Goal: Task Accomplishment & Management: Use online tool/utility

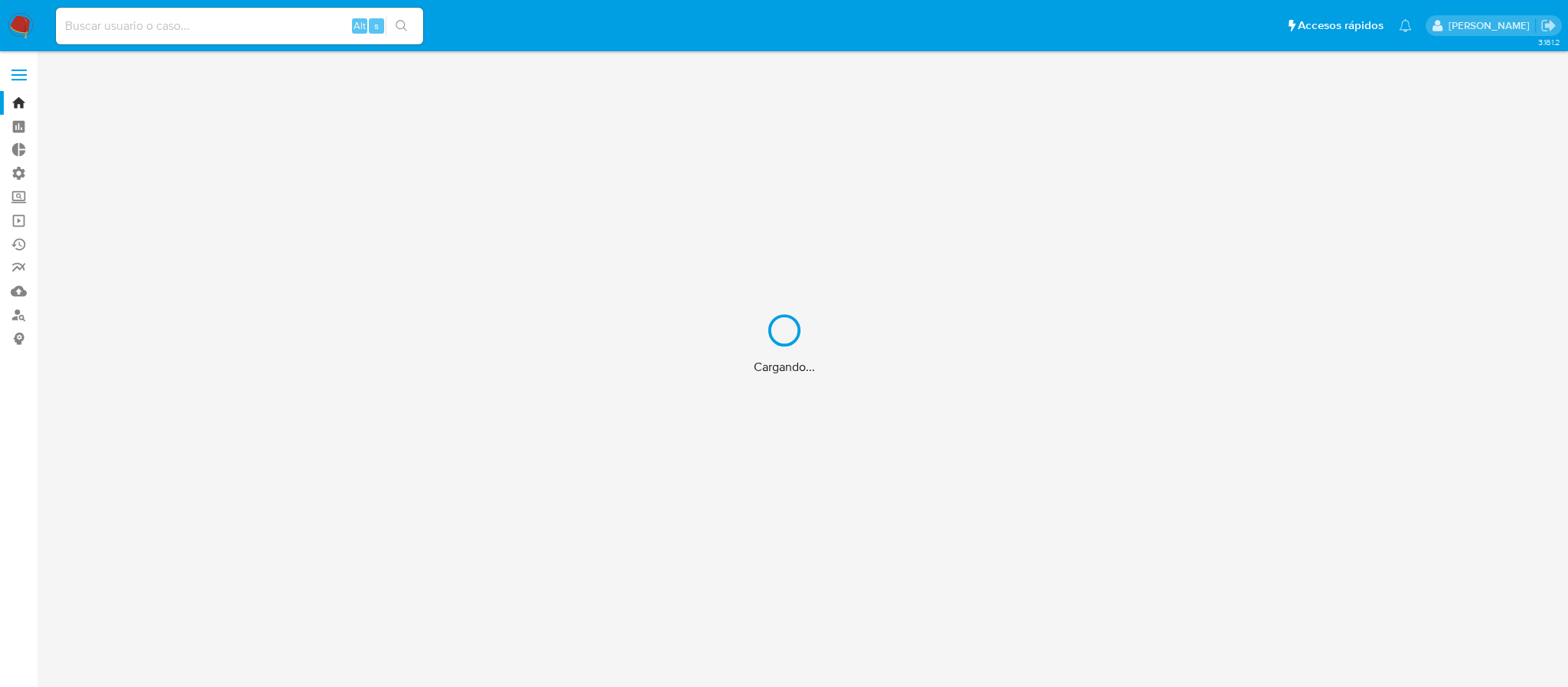
click at [23, 218] on div "Cargando..." at bounding box center [784, 343] width 1568 height 687
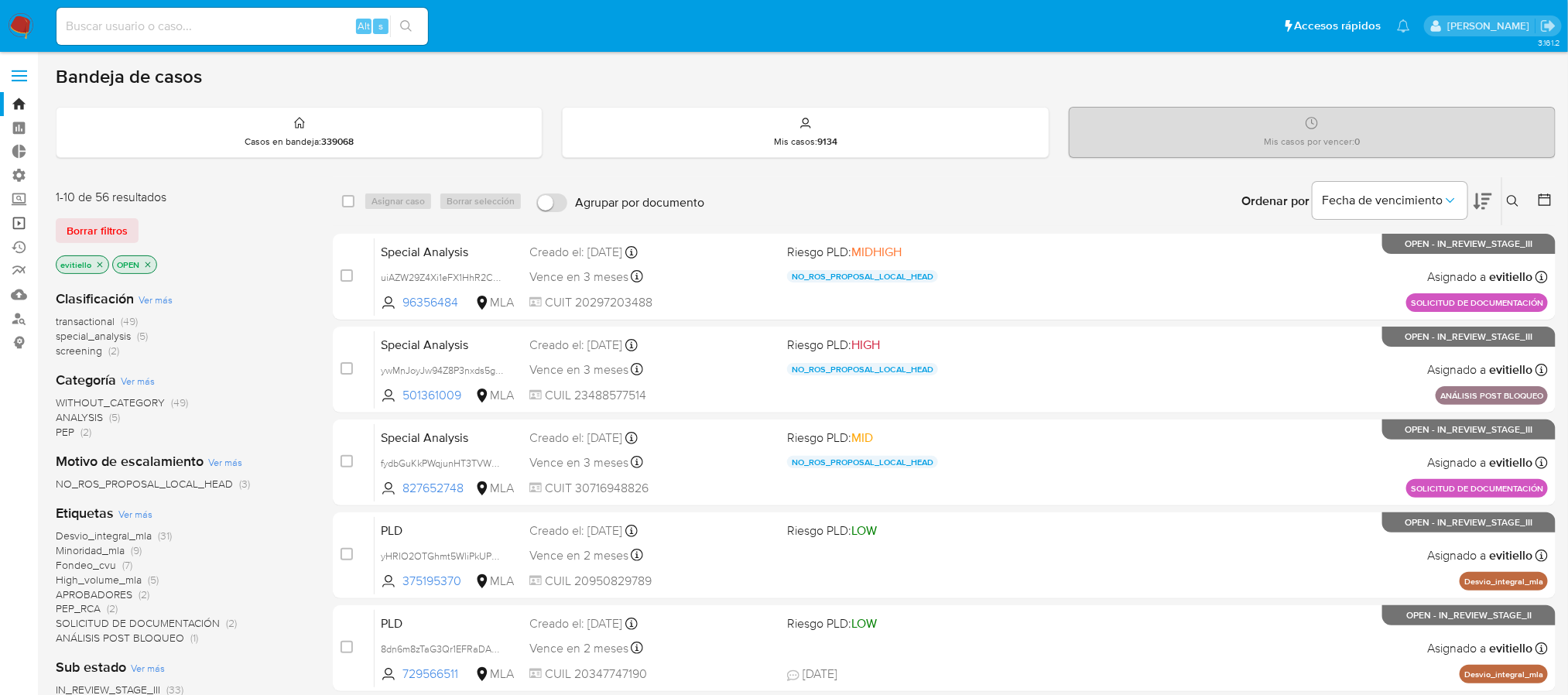
click at [17, 217] on link "Operaciones masivas" at bounding box center [92, 223] width 185 height 24
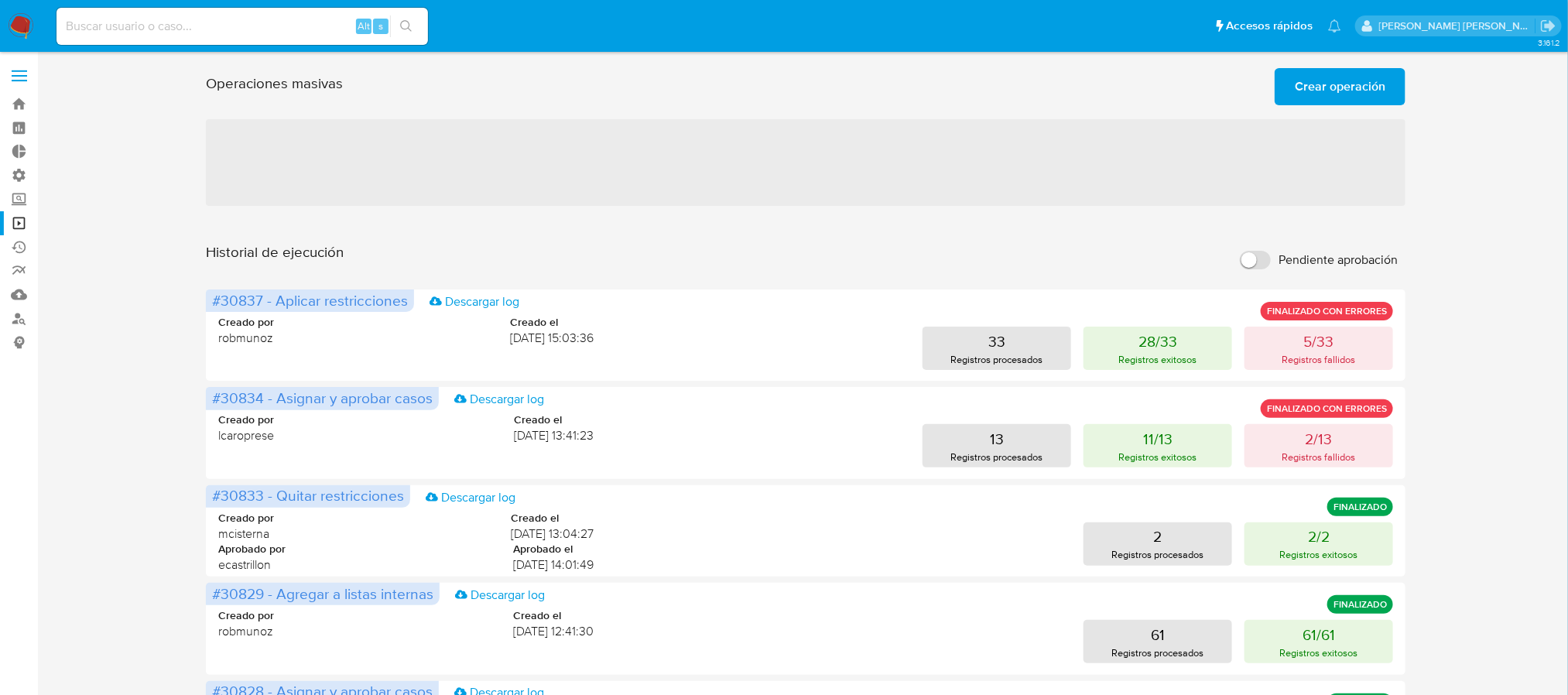
click at [1356, 82] on span "Crear operación" at bounding box center [1339, 86] width 91 height 34
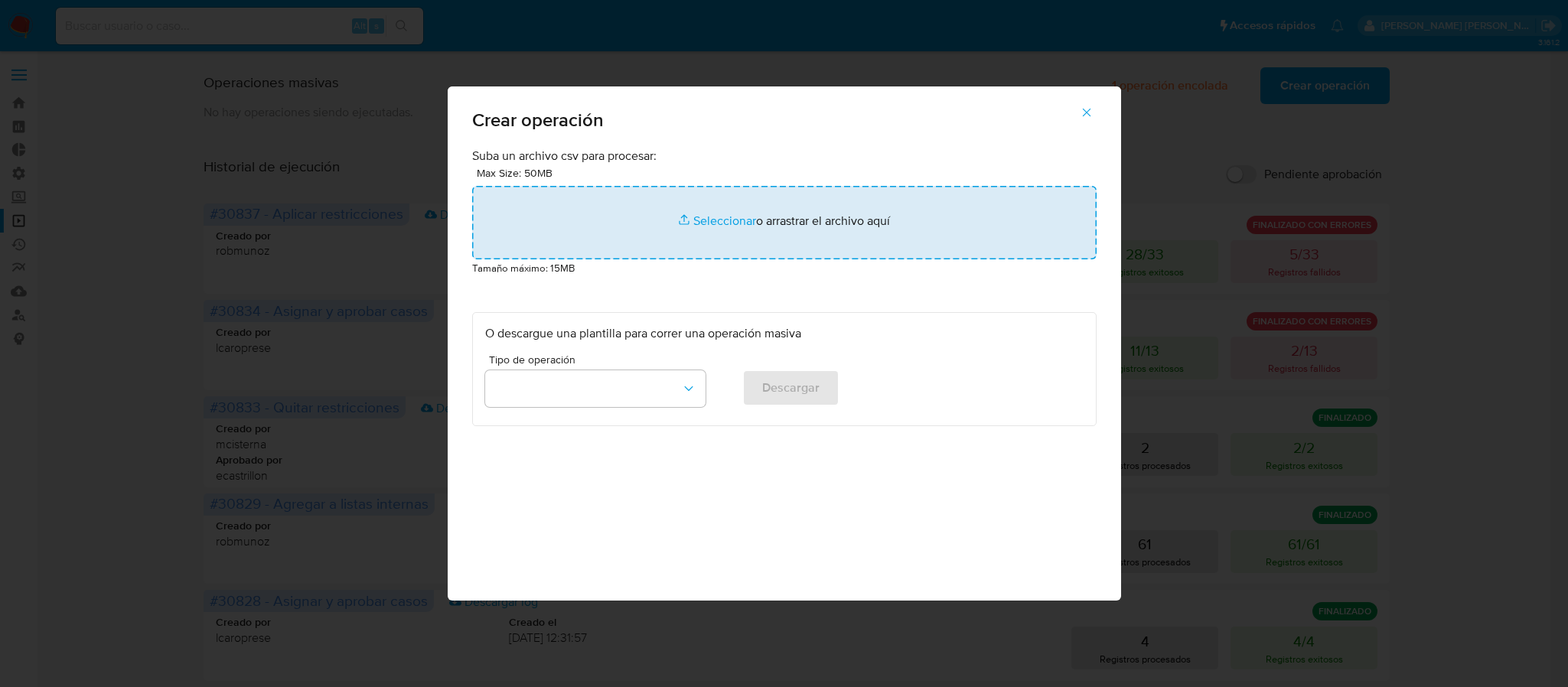
click at [772, 219] on input "file" at bounding box center [784, 222] width 625 height 74
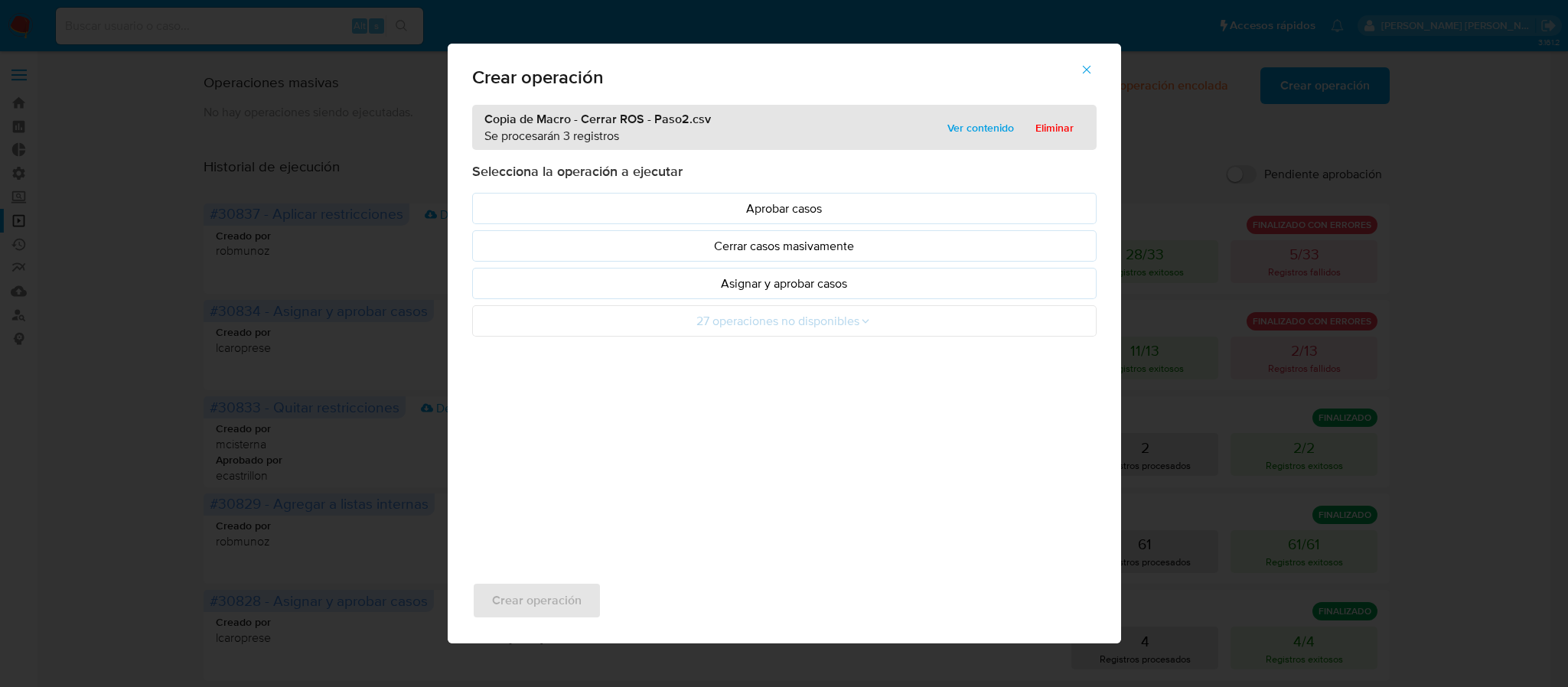
click at [808, 292] on p "Asignar y aprobar casos" at bounding box center [784, 283] width 598 height 17
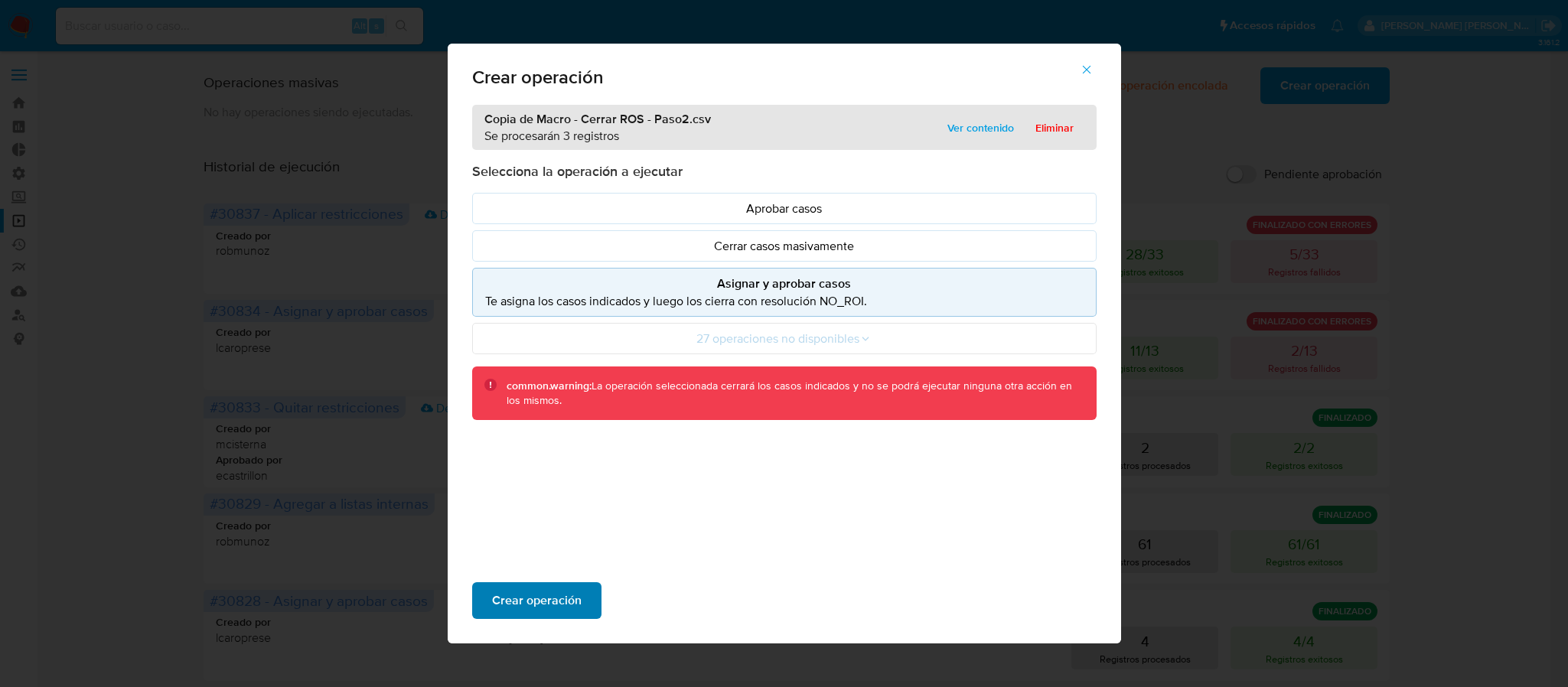
click at [506, 595] on span "Crear operación" at bounding box center [537, 600] width 90 height 34
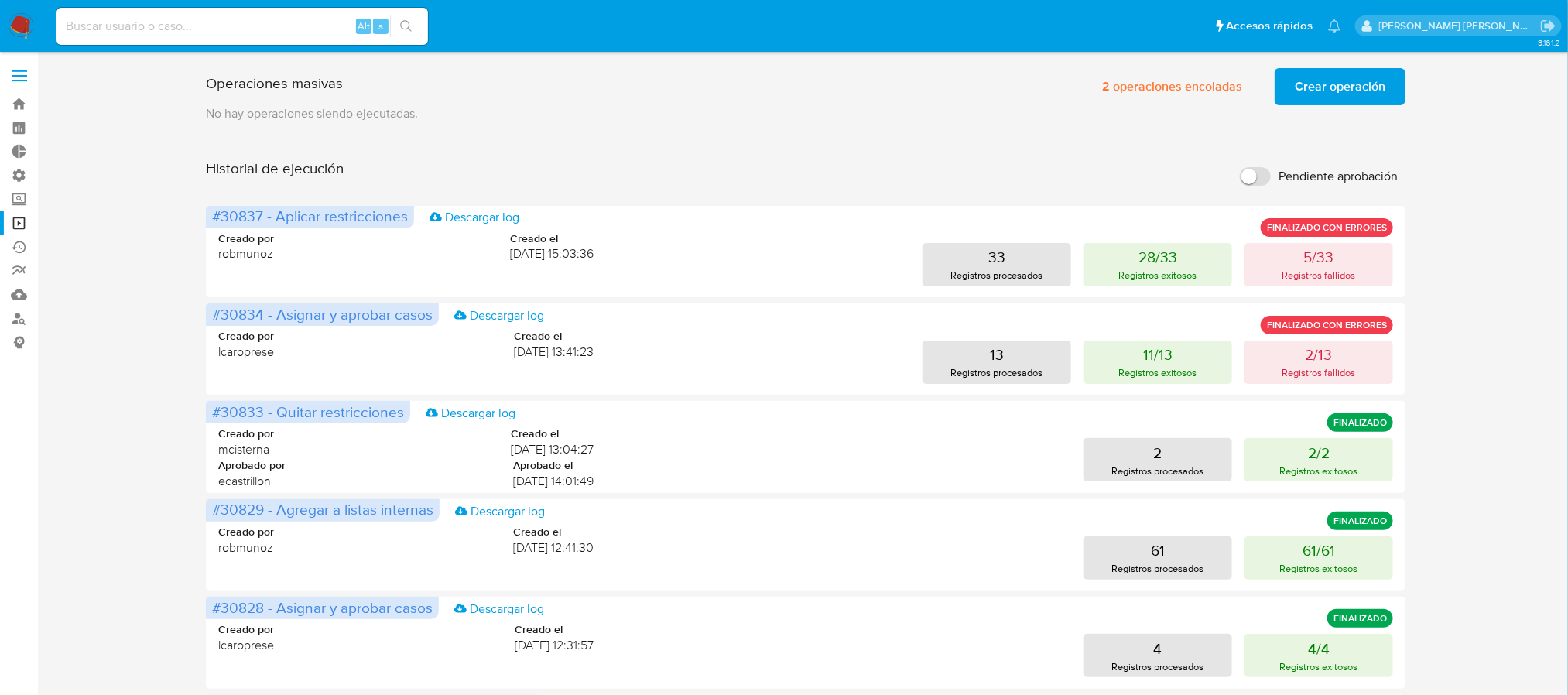
click at [1351, 84] on span "Crear operación" at bounding box center [1339, 86] width 91 height 34
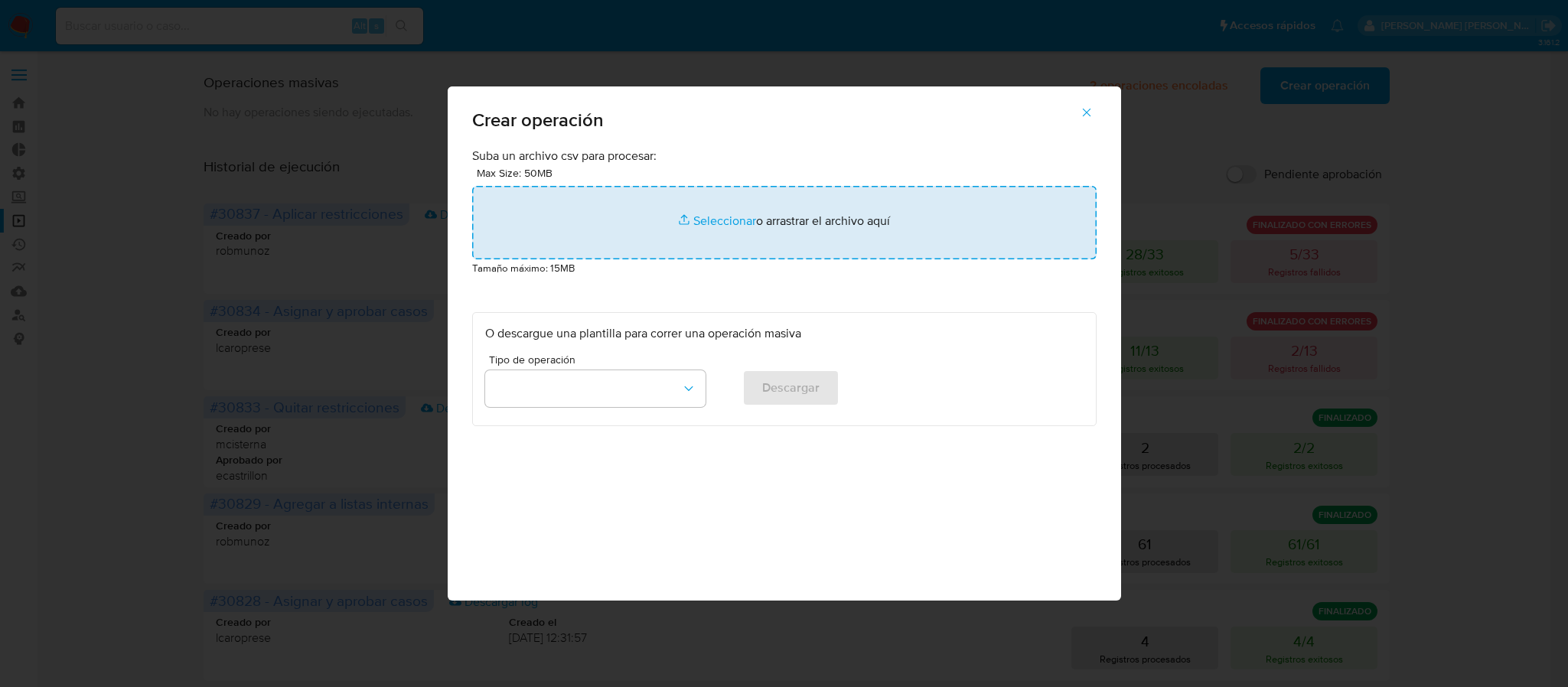
click at [696, 231] on input "file" at bounding box center [784, 222] width 625 height 74
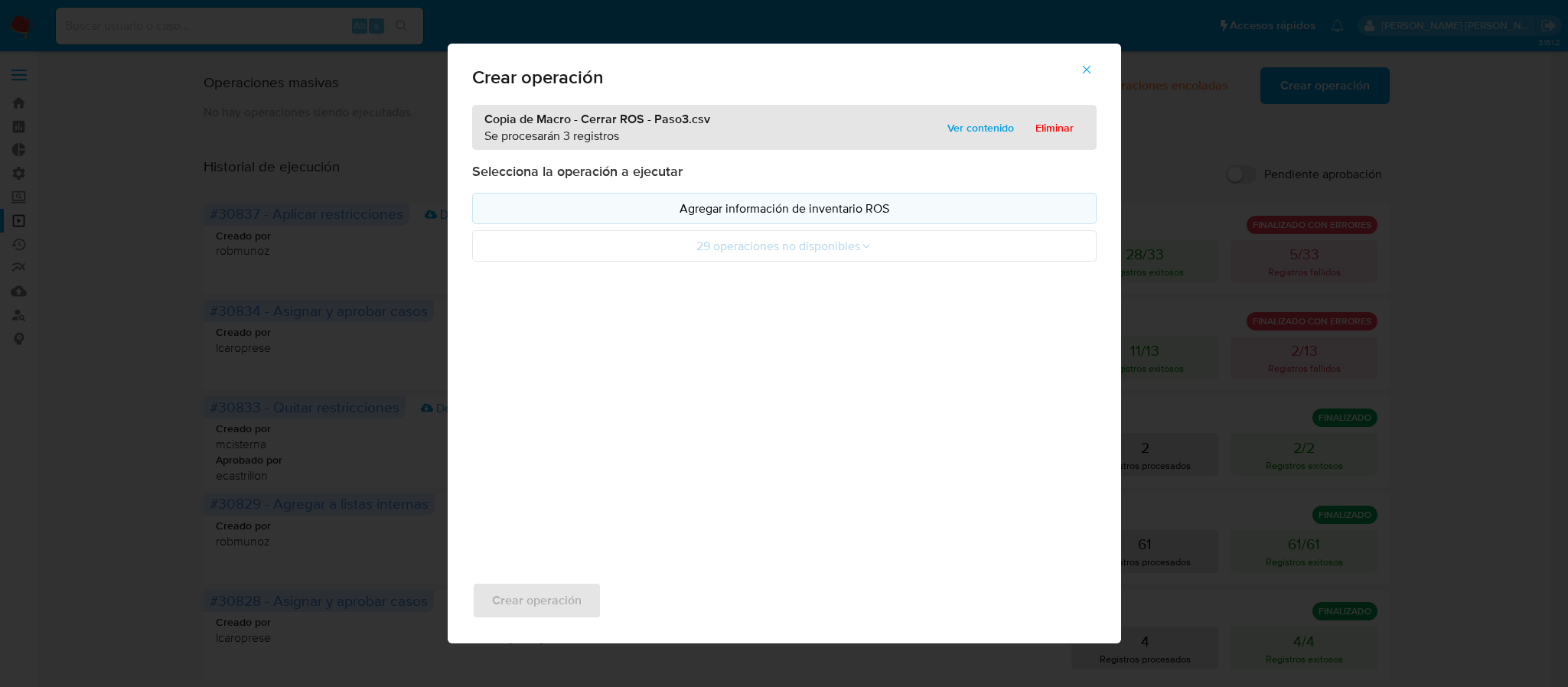
click at [815, 207] on p "Agregar información de inventario ROS" at bounding box center [784, 208] width 598 height 17
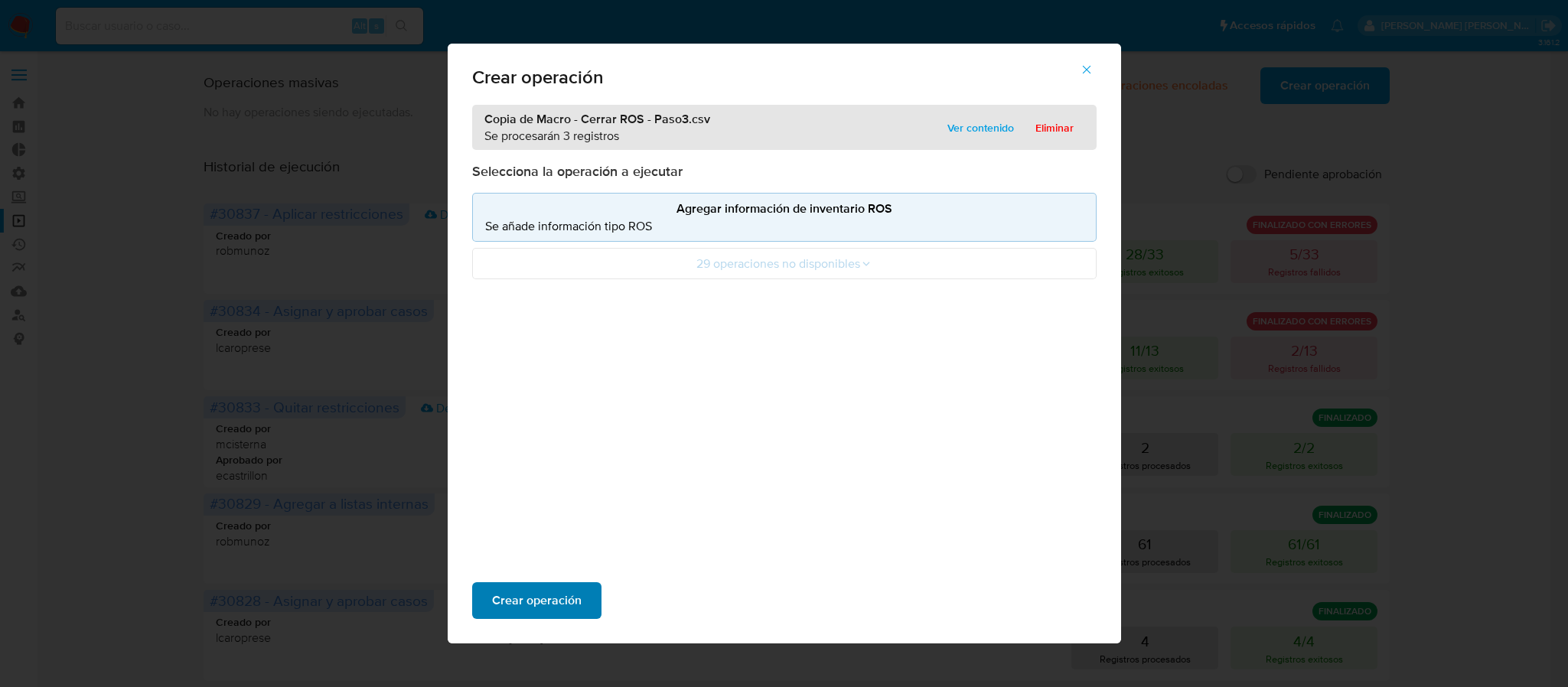
click at [554, 591] on span "Crear operación" at bounding box center [537, 600] width 90 height 34
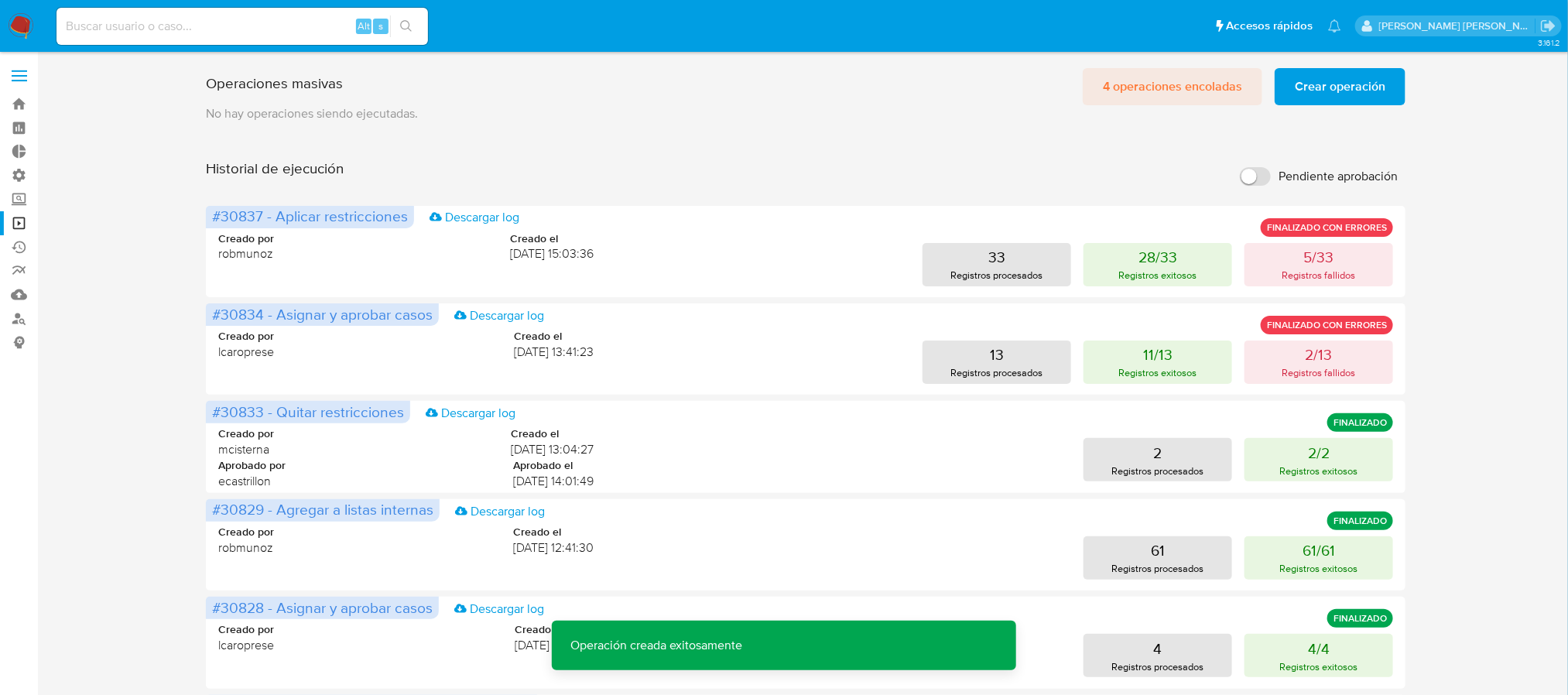
click at [1163, 88] on span "4 operaciones encoladas" at bounding box center [1172, 86] width 140 height 34
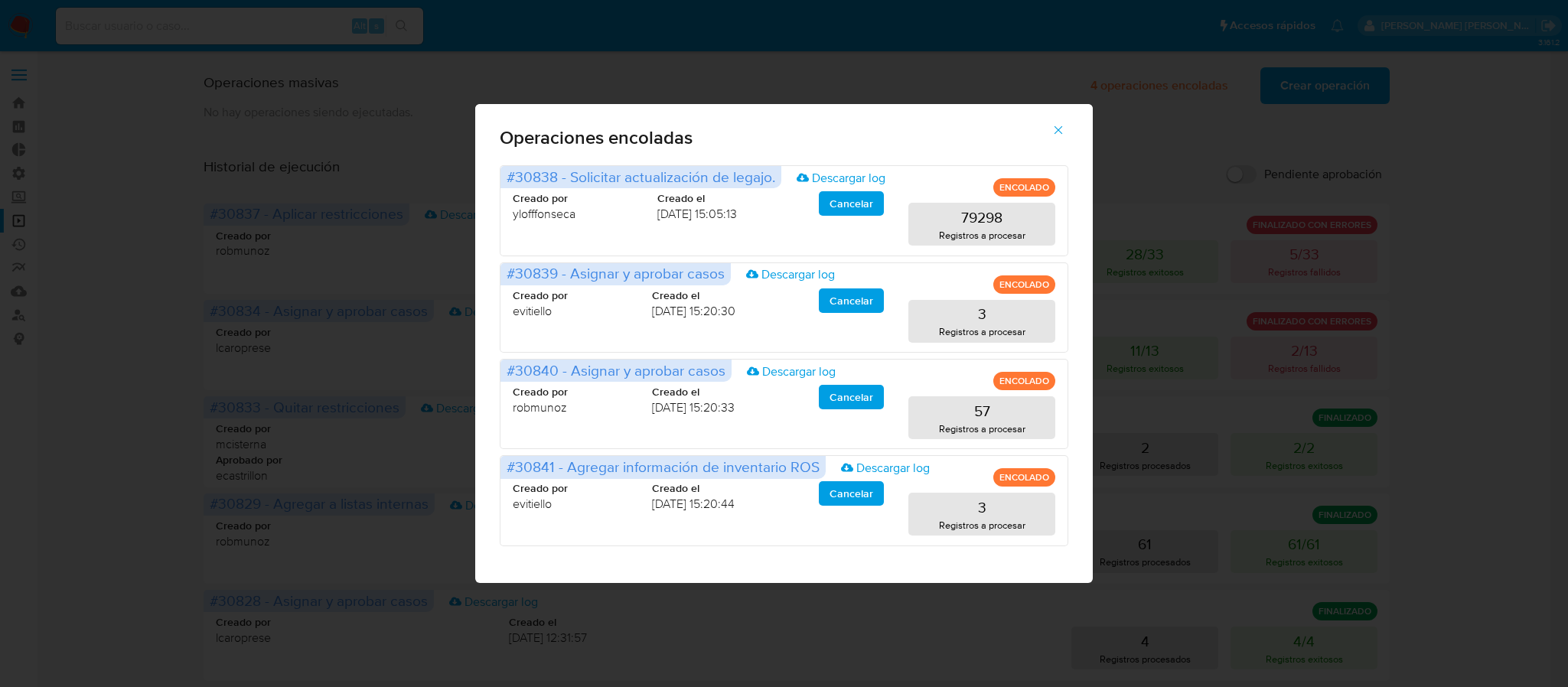
click at [1066, 126] on button "button" at bounding box center [1058, 130] width 54 height 36
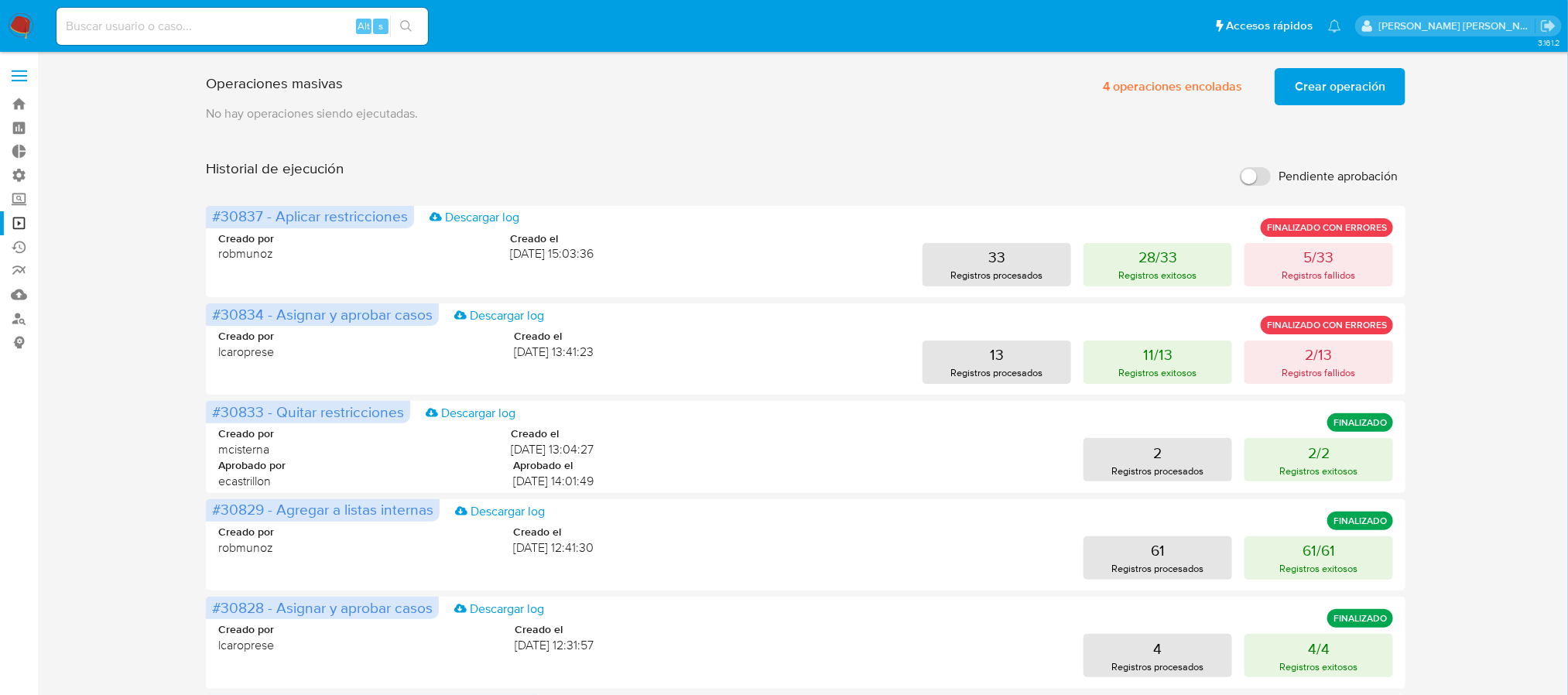
click at [1327, 97] on span "Crear operación" at bounding box center [1339, 86] width 91 height 34
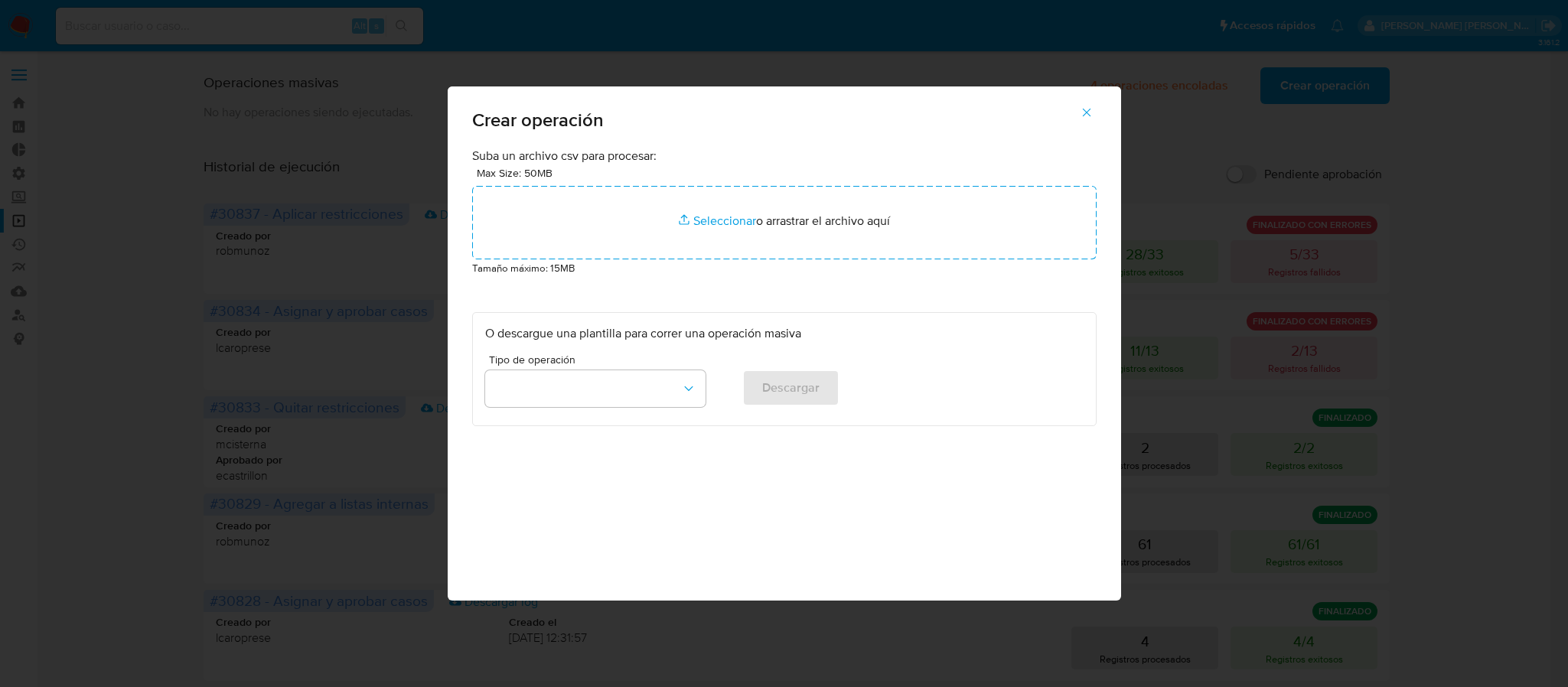
click at [728, 261] on p "Tamaño máximo: 15MB" at bounding box center [784, 268] width 625 height 17
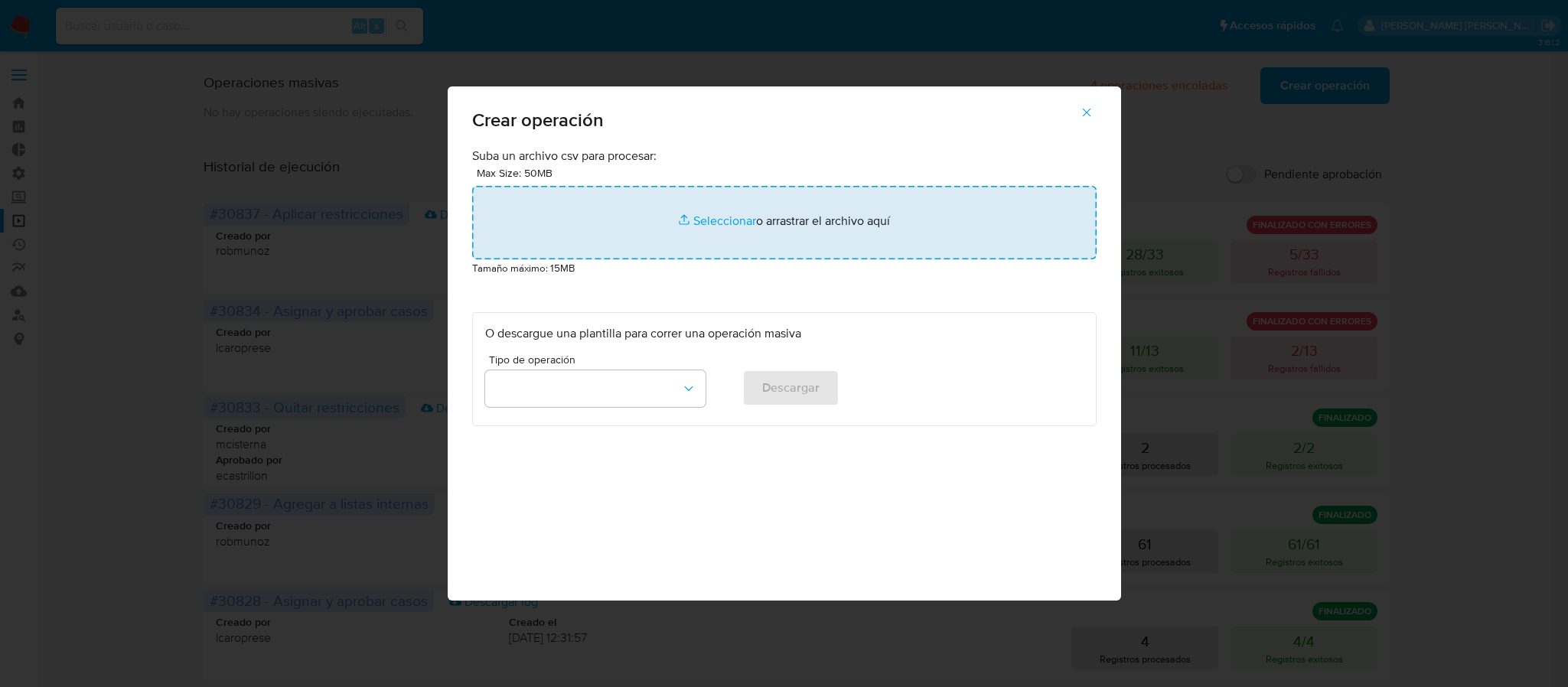
click at [752, 214] on input "file" at bounding box center [784, 222] width 625 height 74
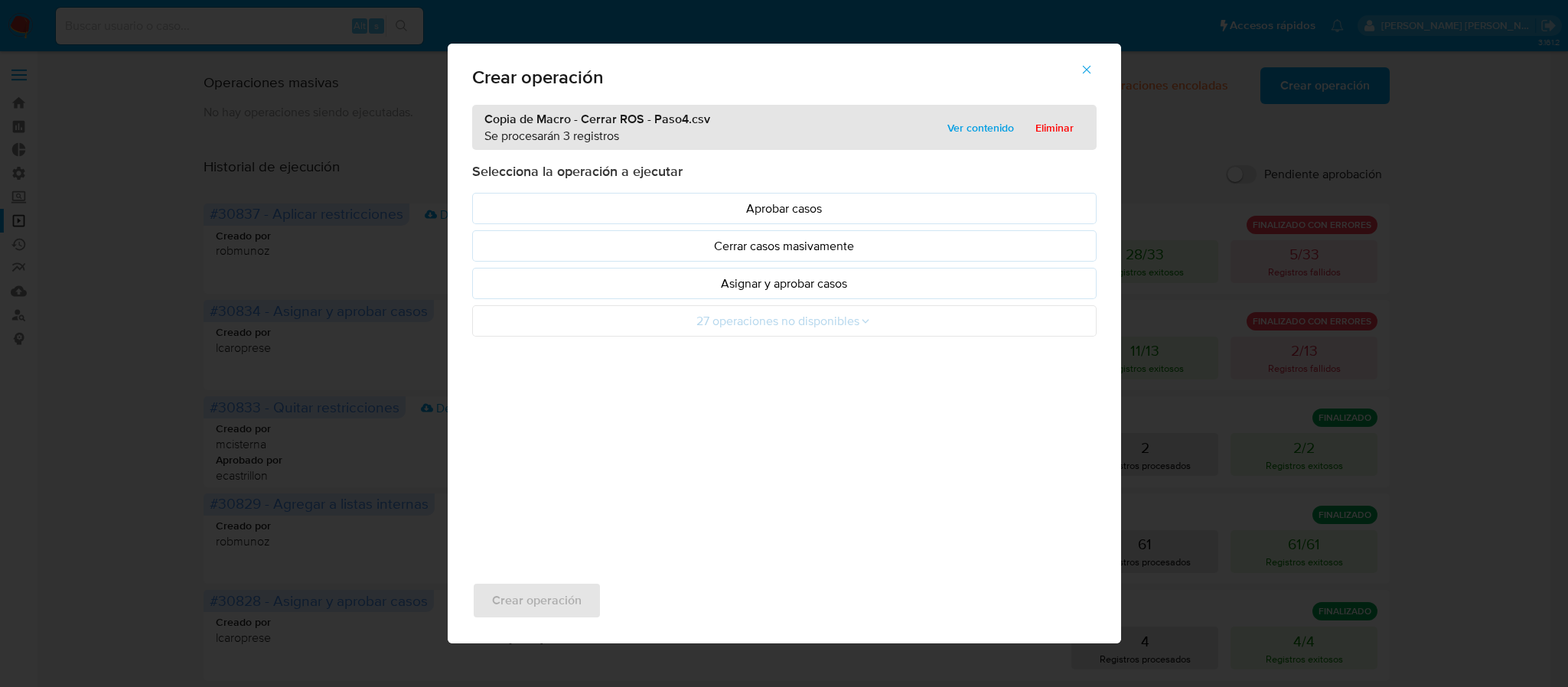
click at [800, 288] on p "Asignar y aprobar casos" at bounding box center [784, 283] width 598 height 17
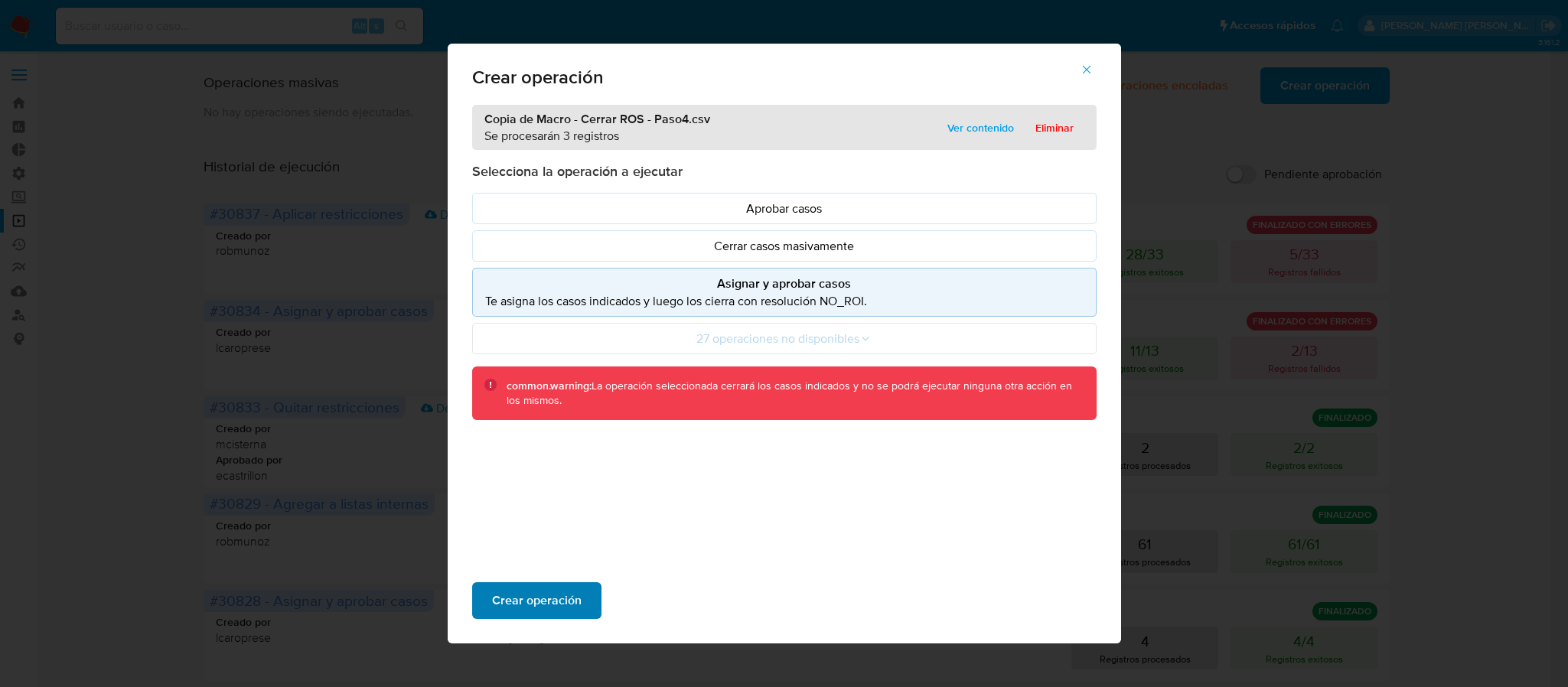
click at [567, 602] on span "Crear operación" at bounding box center [537, 600] width 90 height 34
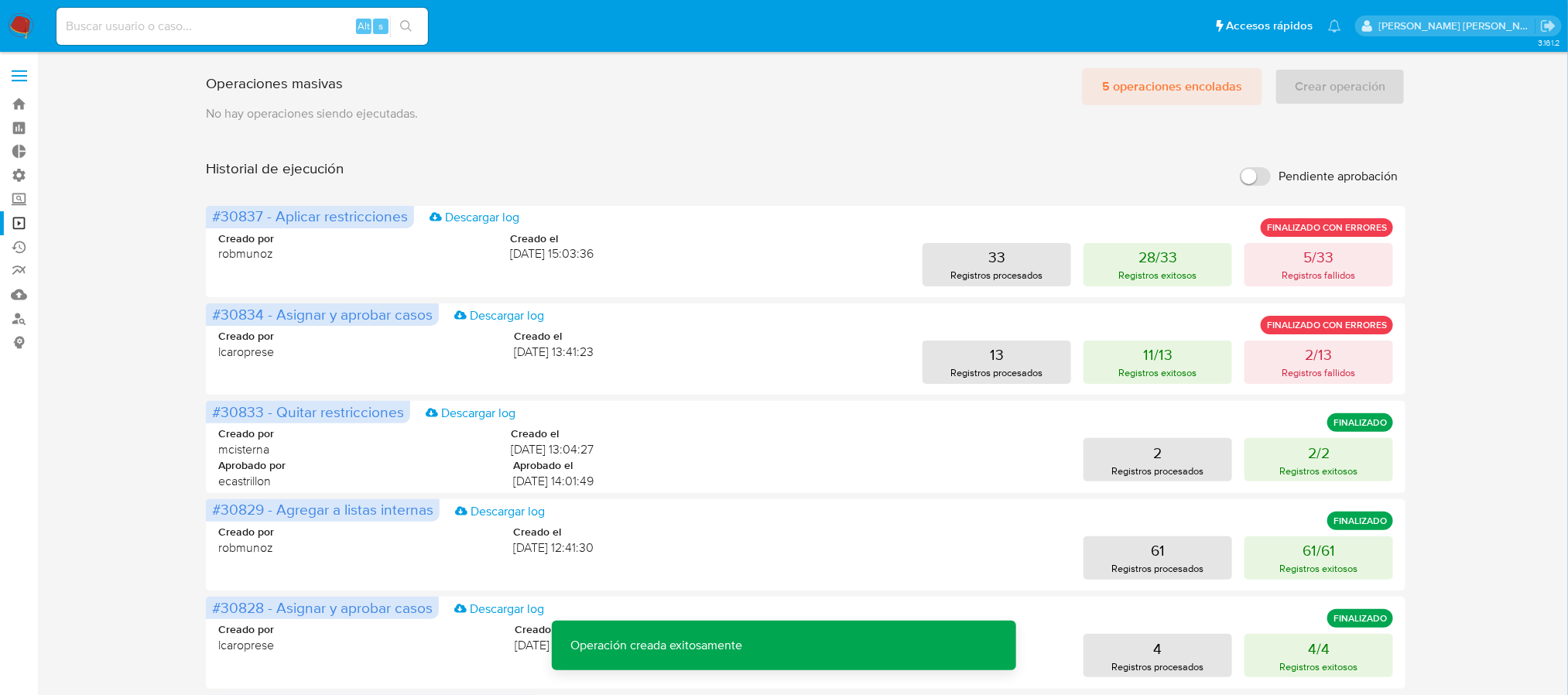
click at [1154, 84] on span "5 operaciones encoladas" at bounding box center [1171, 86] width 140 height 34
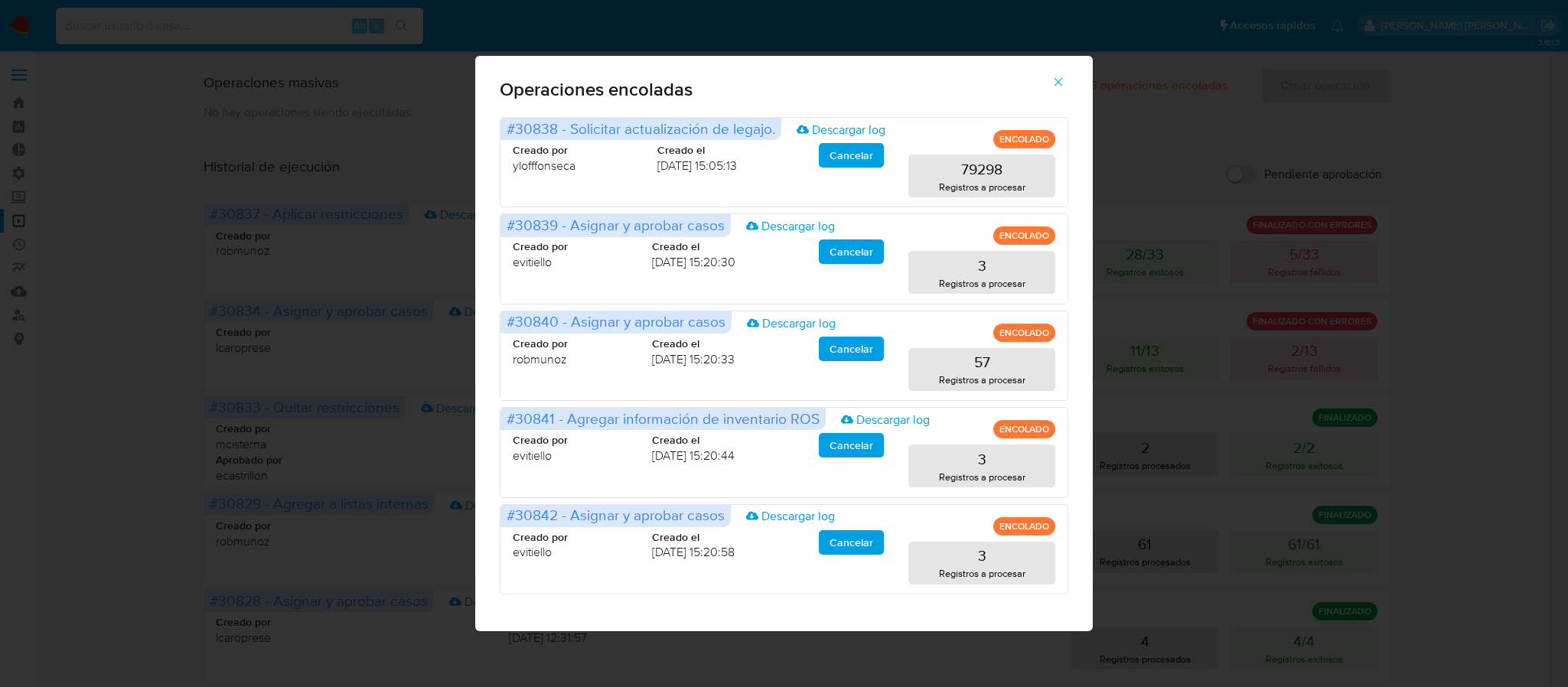
click at [1059, 74] on span "button" at bounding box center [1058, 82] width 14 height 34
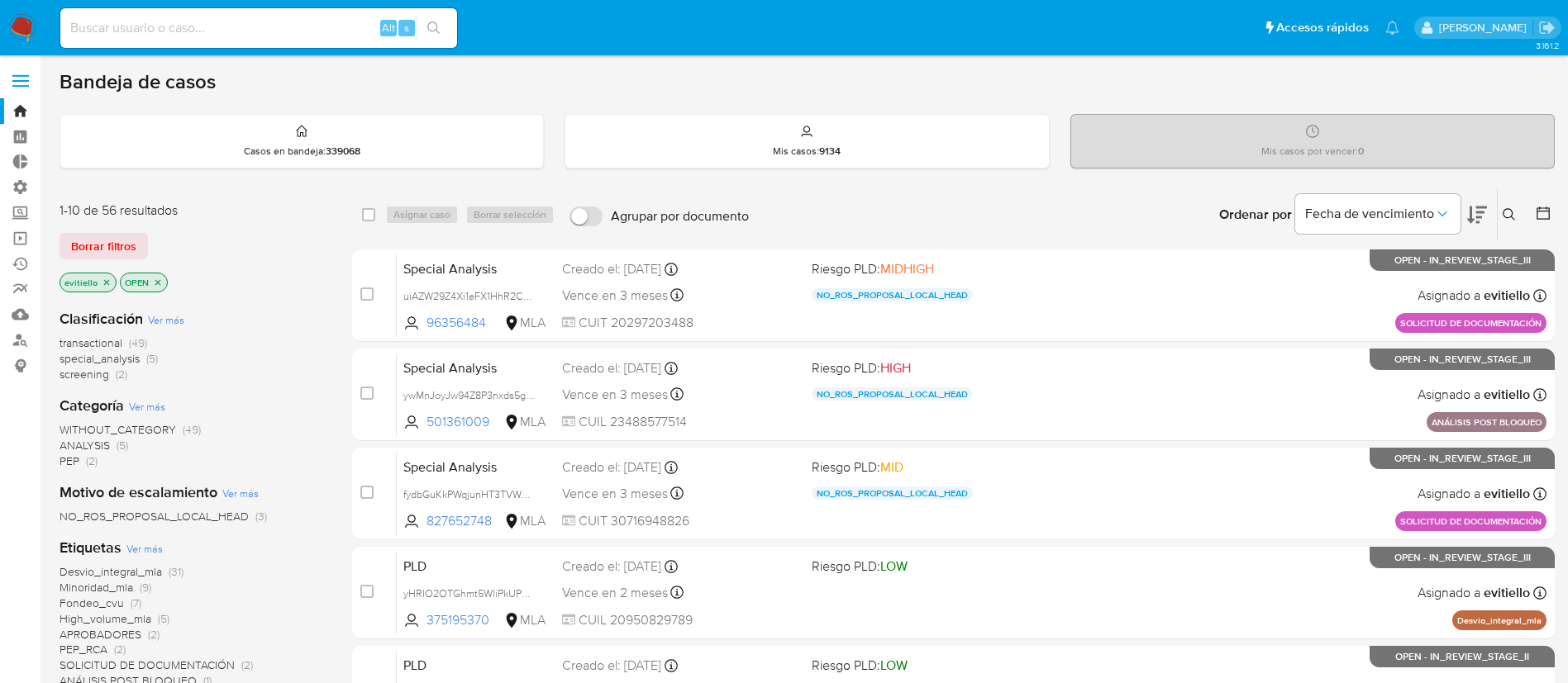
click at [124, 30] on input at bounding box center [259, 28] width 397 height 22
paste input "jwt9hu9v5rTqKuLPHLfXeyQV"
type input "jwt9hu9v5rTqKuLPHLfXeyQV"
click at [444, 27] on button "search-icon" at bounding box center [433, 28] width 34 height 24
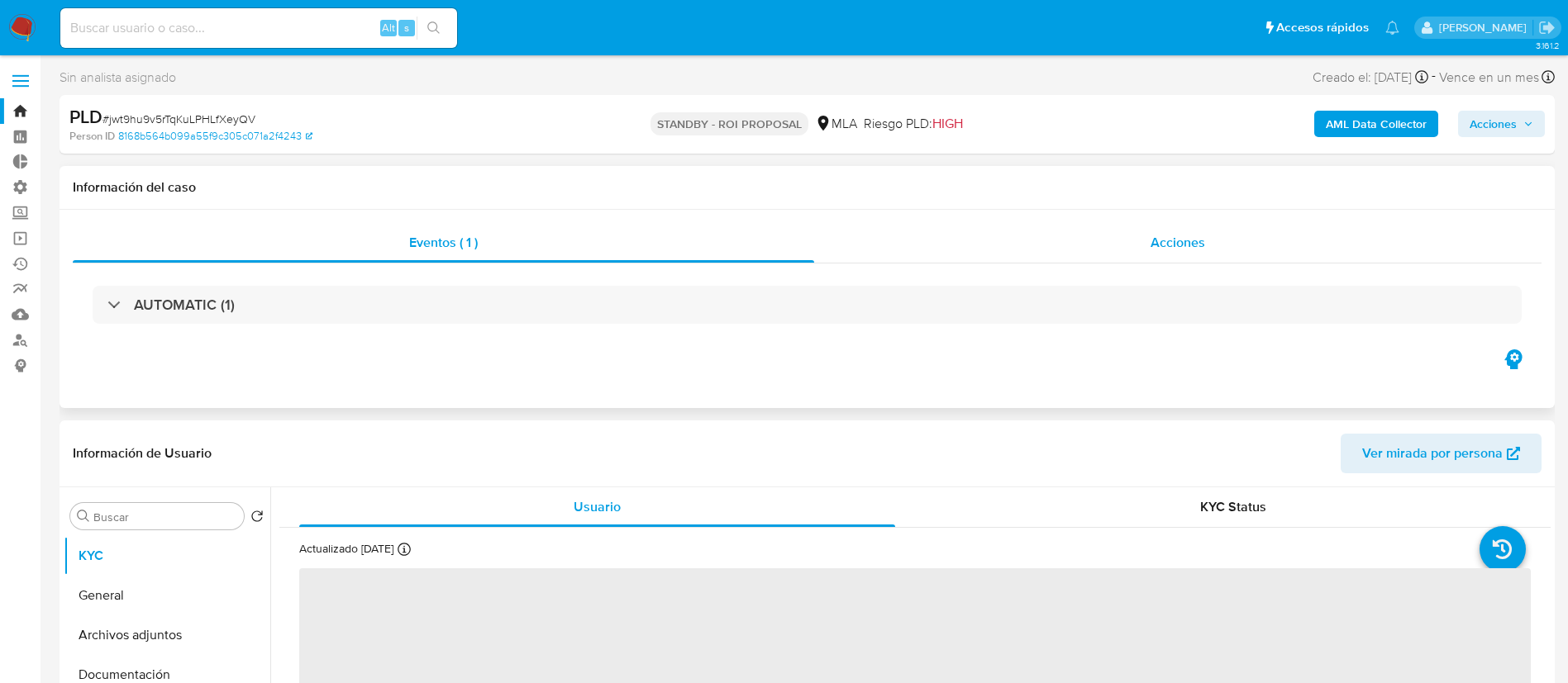
click at [1182, 250] on span "Acciones" at bounding box center [1178, 242] width 55 height 19
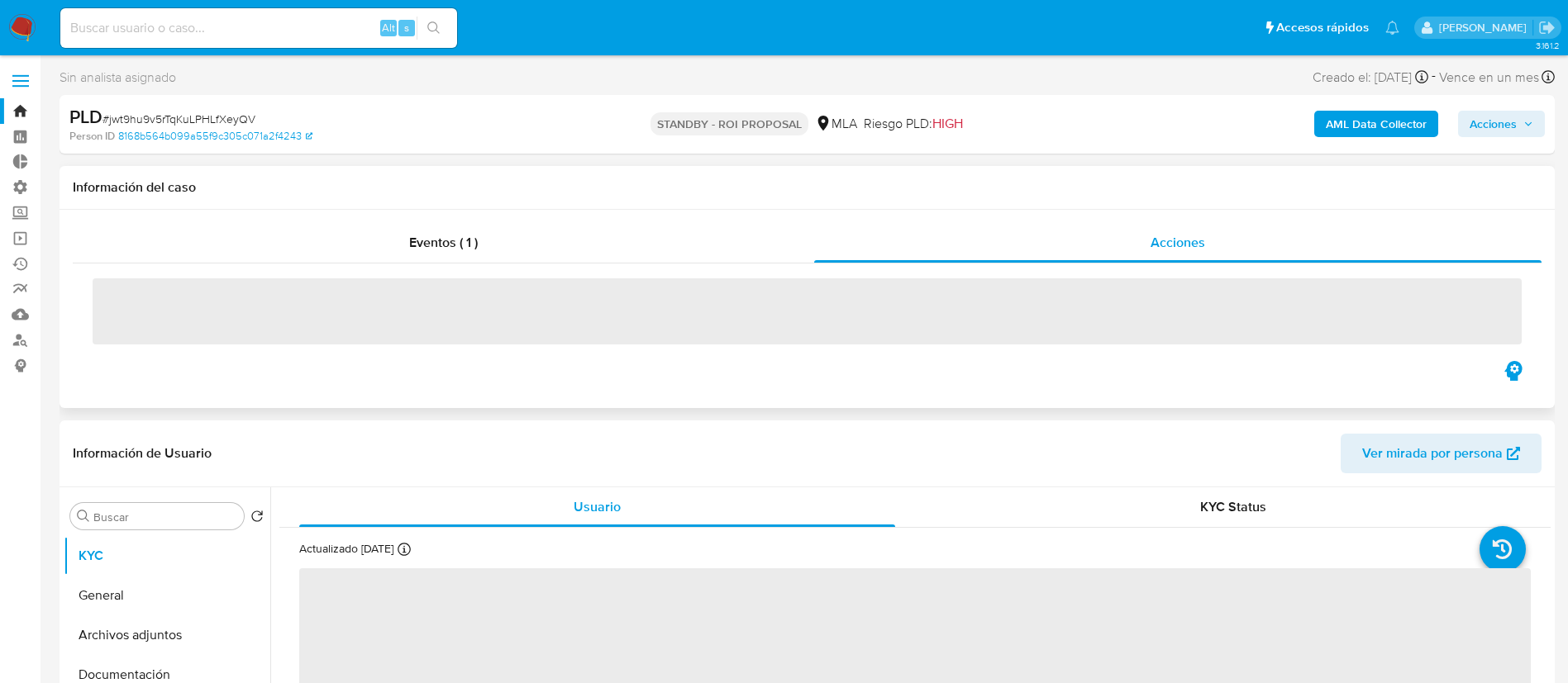
select select "10"
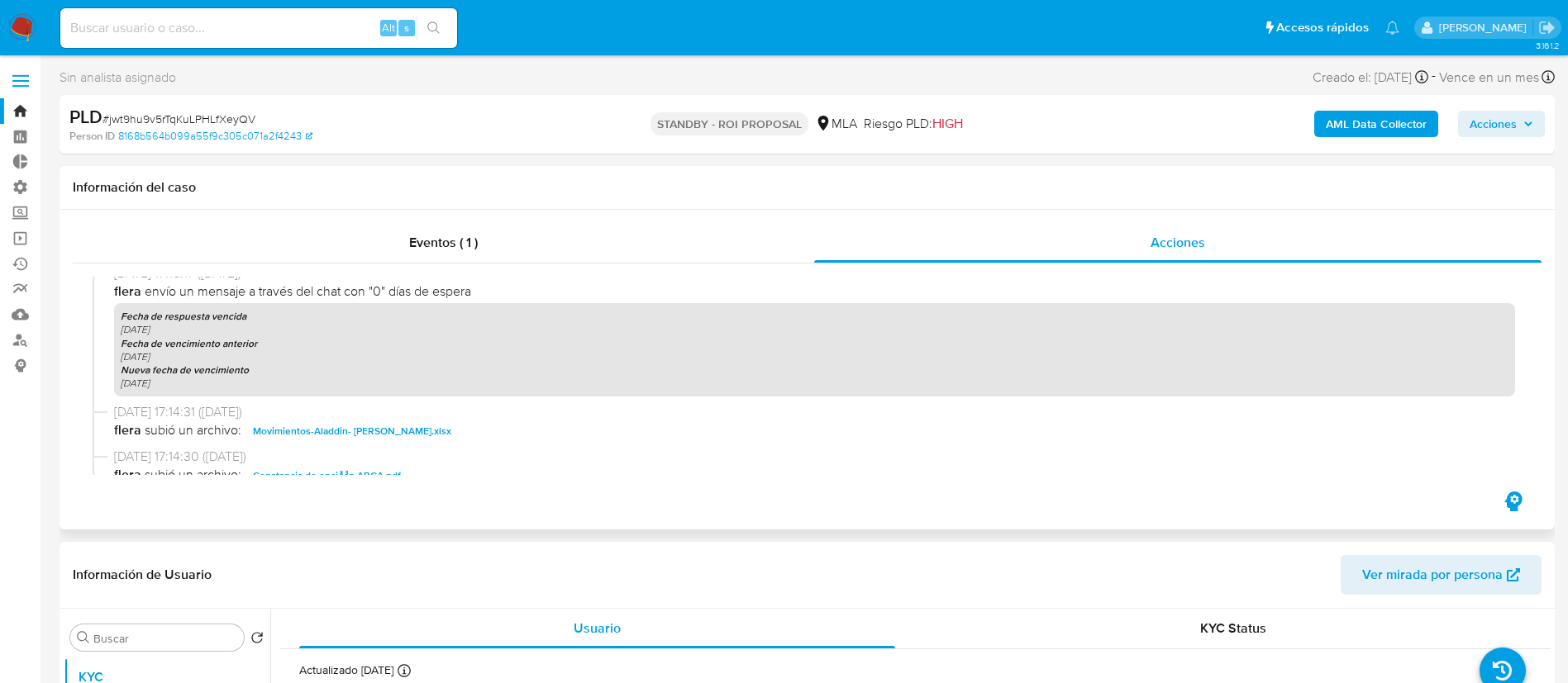
scroll to position [619, 0]
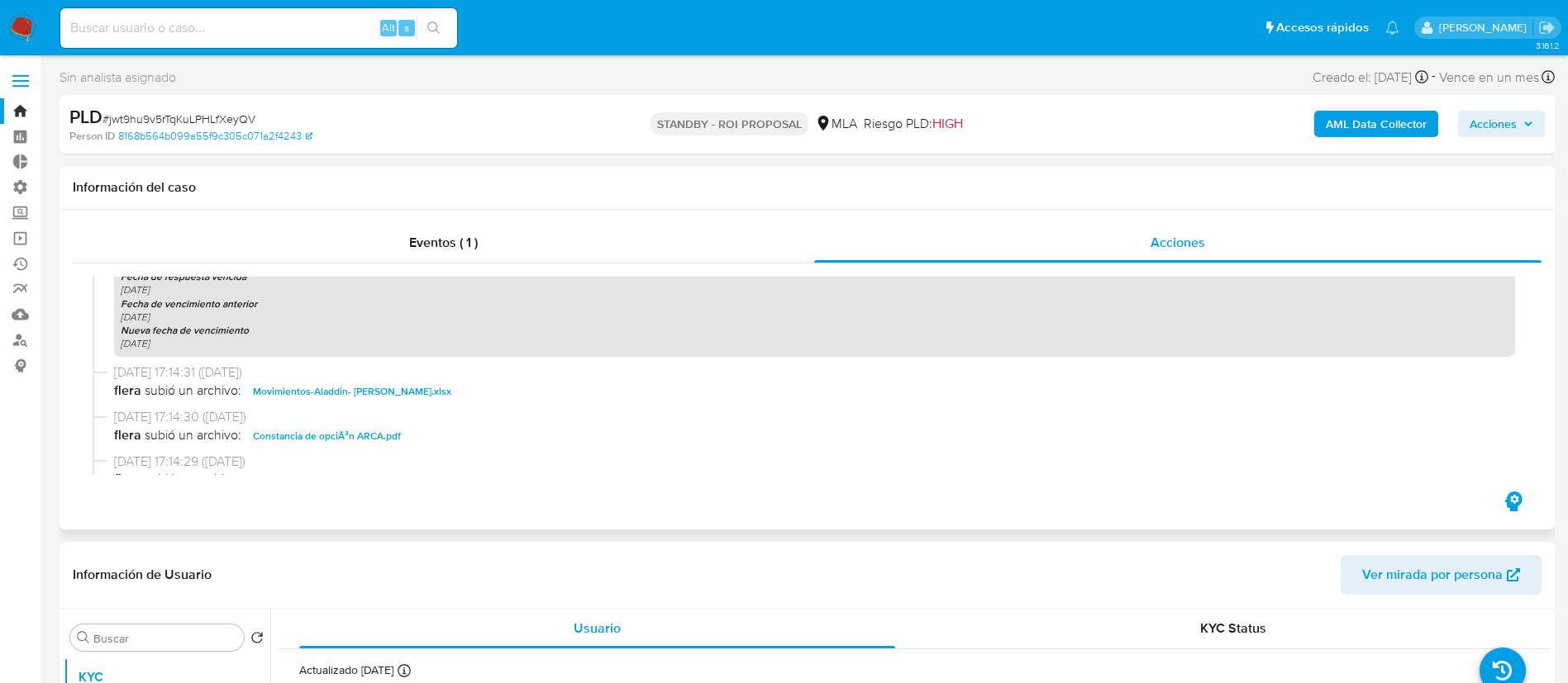
click at [397, 379] on span "19/09/2025 17:14:31 (hace 6 días)" at bounding box center [814, 372] width 1401 height 19
click at [383, 393] on span "Movimientos-Aladdin- Gustavo Ezequiel Franco.xlsx" at bounding box center [352, 391] width 198 height 20
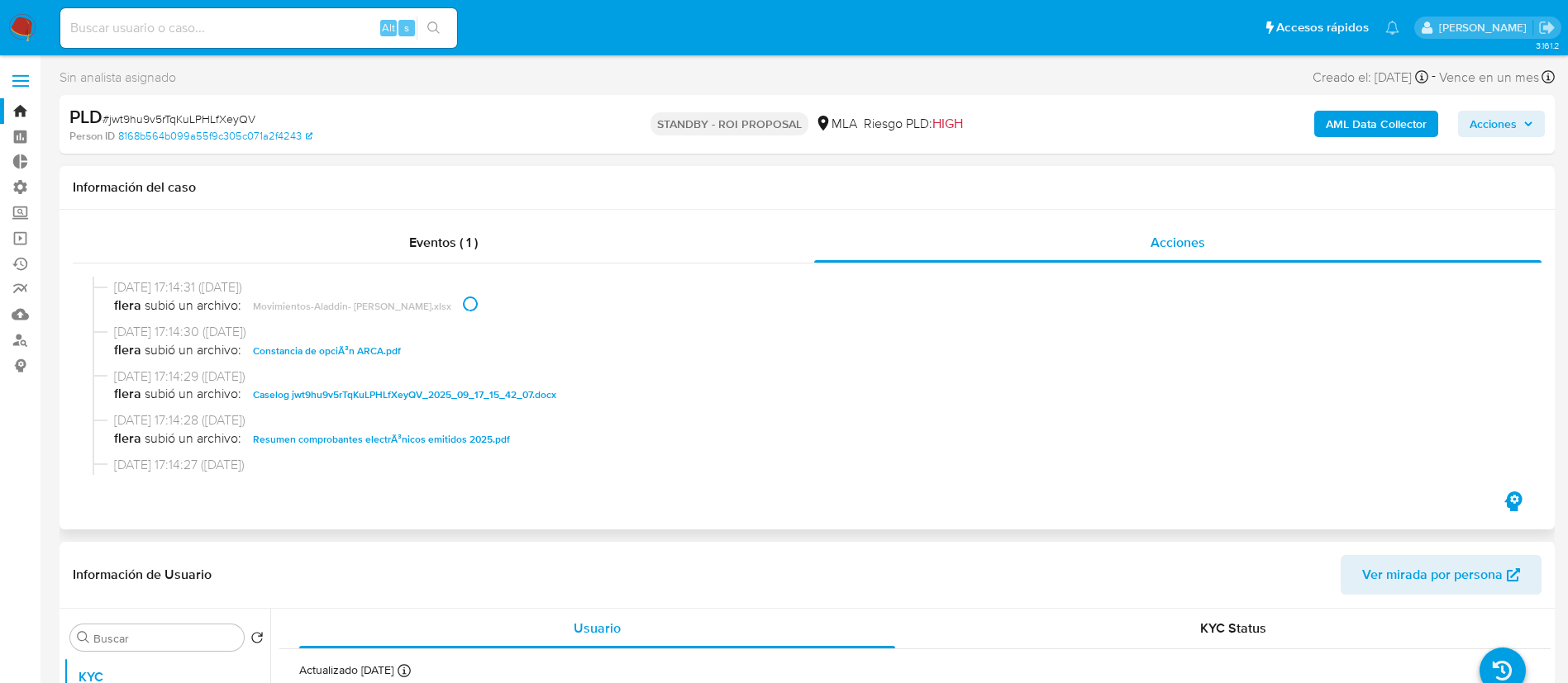
scroll to position [744, 0]
click at [433, 356] on span "Caselog jwt9hu9v5rTqKuLPHLfXeyQV_2025_09_17_15_42_07.docx" at bounding box center [404, 356] width 303 height 20
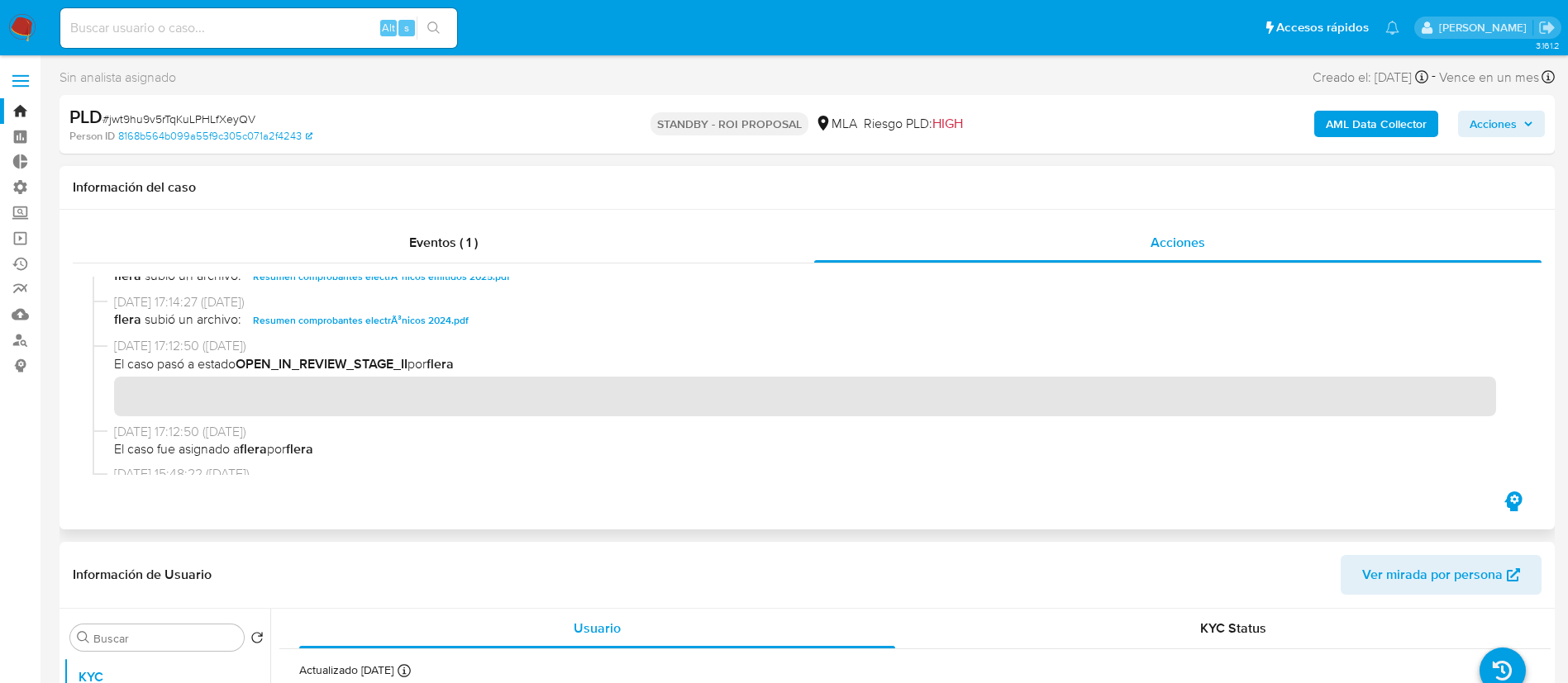
click at [454, 316] on span "Resumen comprobantes electrÃ³nicos 2024.pdf" at bounding box center [361, 320] width 216 height 20
drag, startPoint x: 477, startPoint y: 284, endPoint x: 455, endPoint y: 302, distance: 28.4
click at [477, 284] on span "Resumen comprobantes electrÃ³nicos emitidos 2025.pdf" at bounding box center [381, 276] width 257 height 20
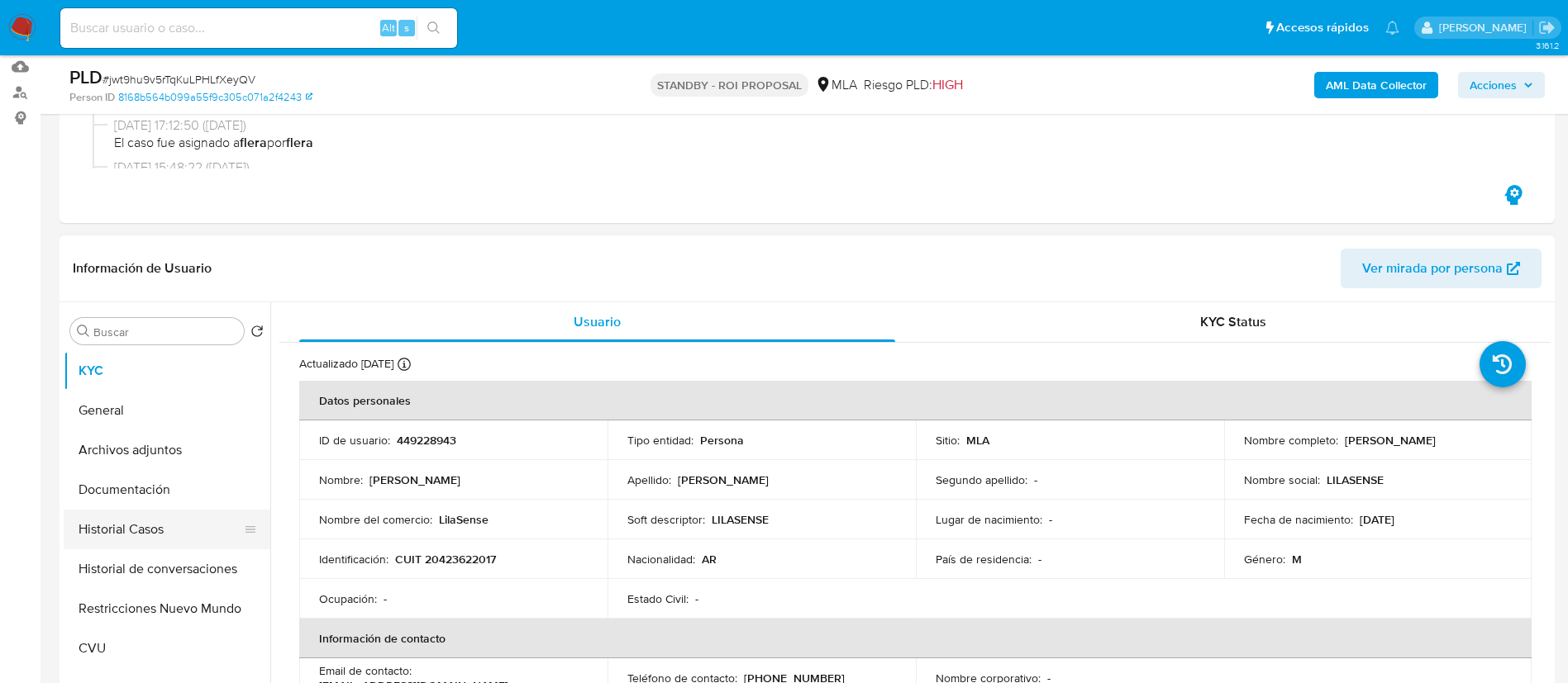
click at [196, 516] on button "Historial Casos" at bounding box center [160, 529] width 193 height 39
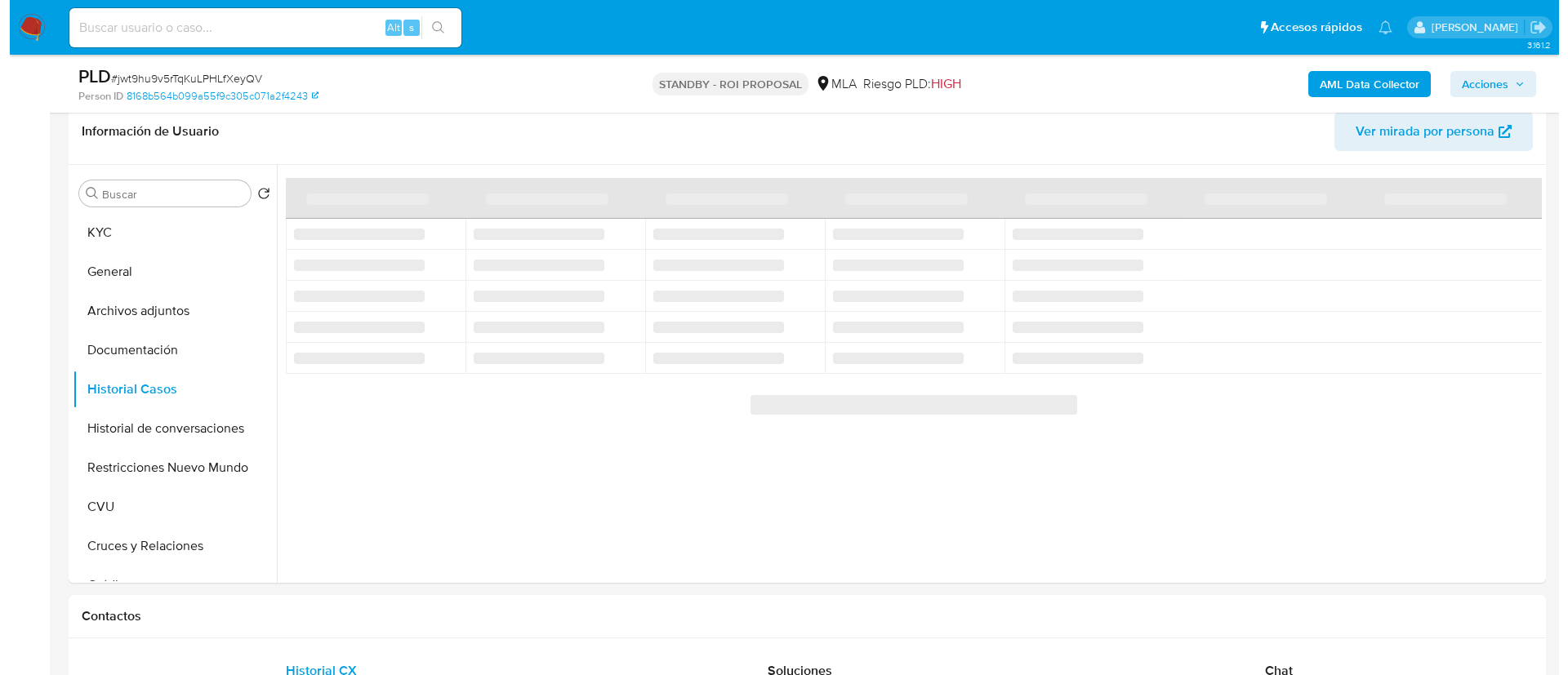
scroll to position [367, 0]
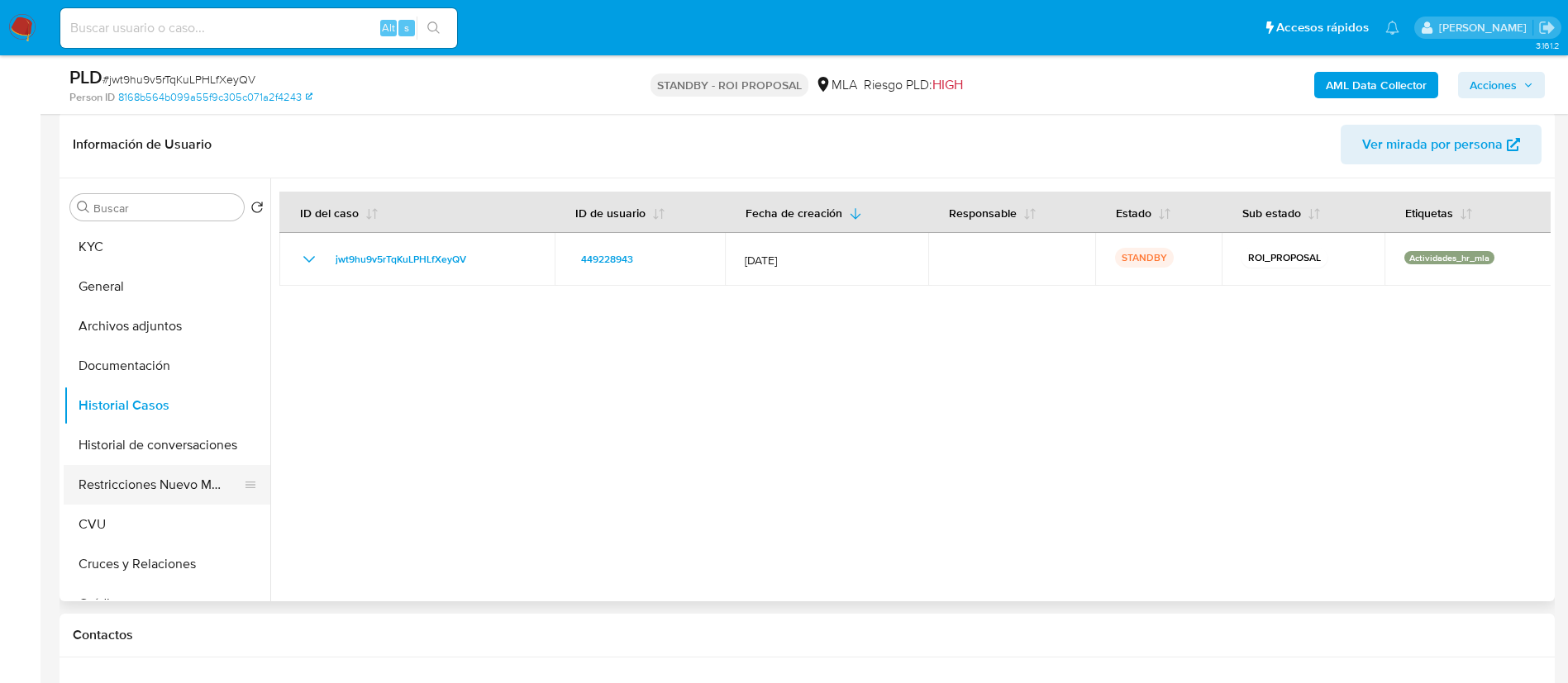
click at [153, 487] on button "Restricciones Nuevo Mundo" at bounding box center [160, 484] width 193 height 39
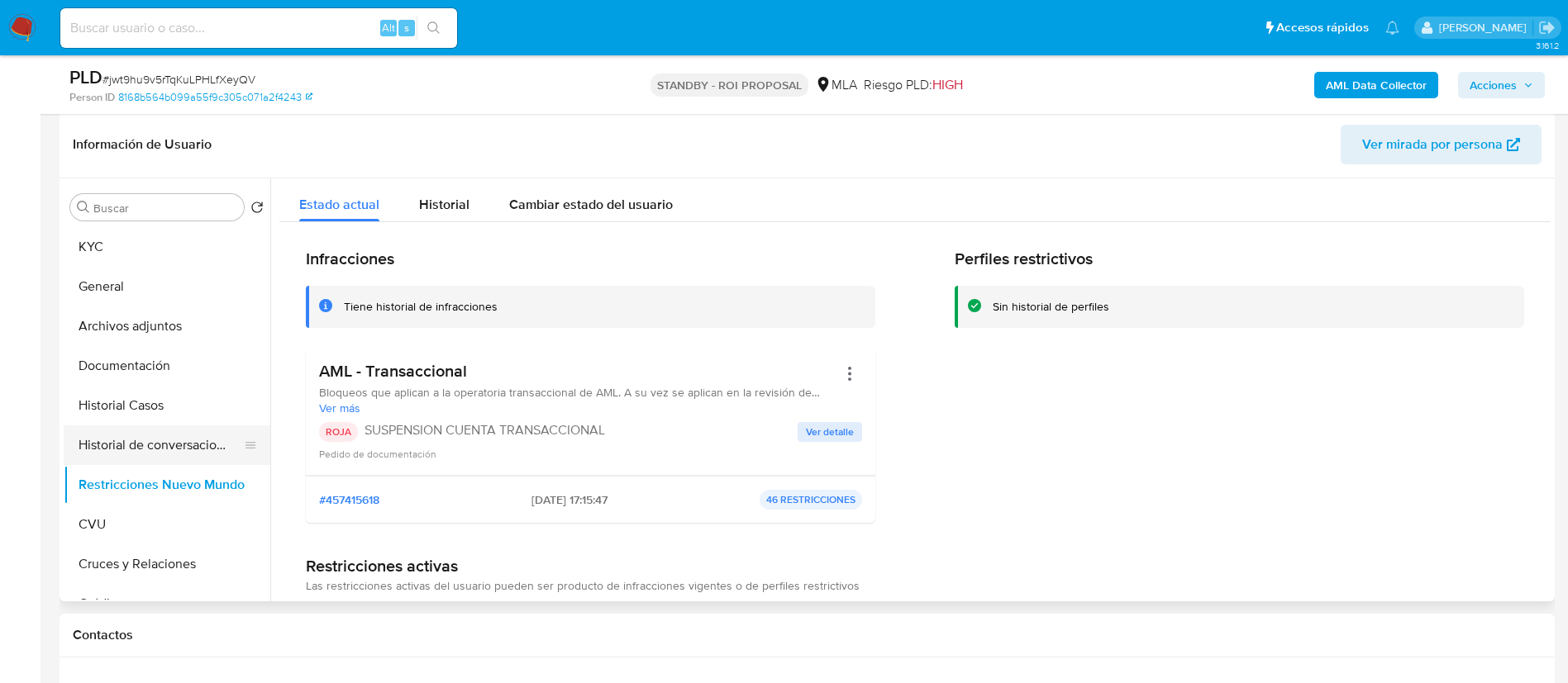
click at [157, 444] on button "Historial de conversaciones" at bounding box center [160, 445] width 193 height 39
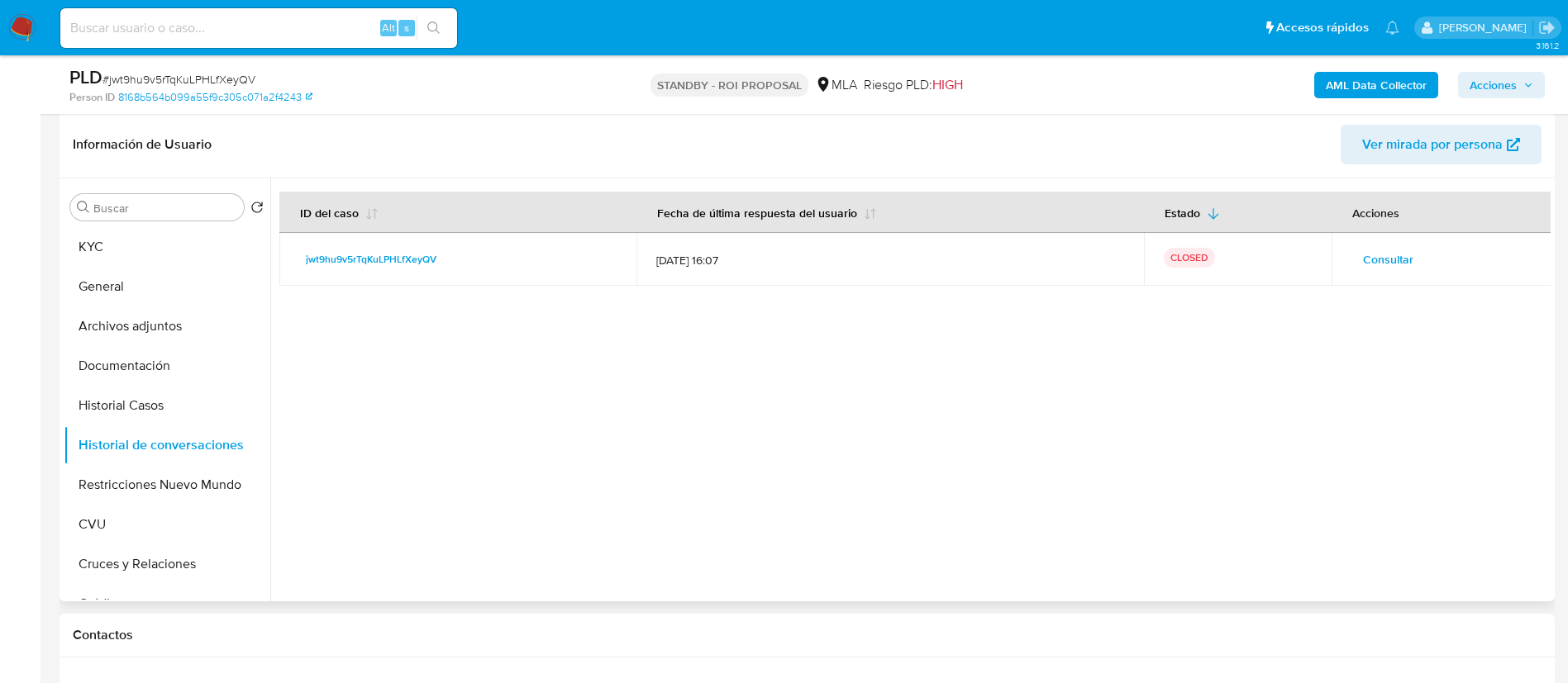
click at [1363, 254] on span "Consultar" at bounding box center [1388, 260] width 50 height 24
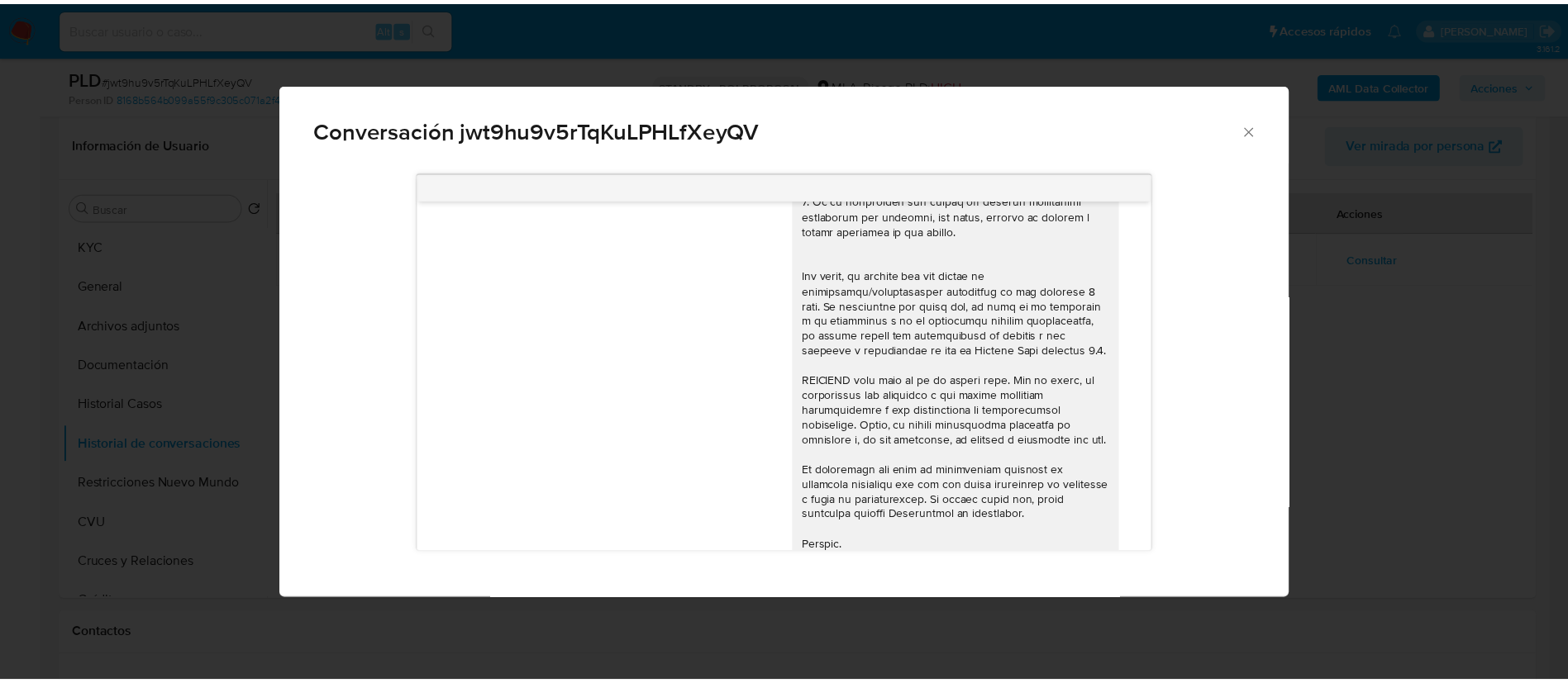
scroll to position [34, 0]
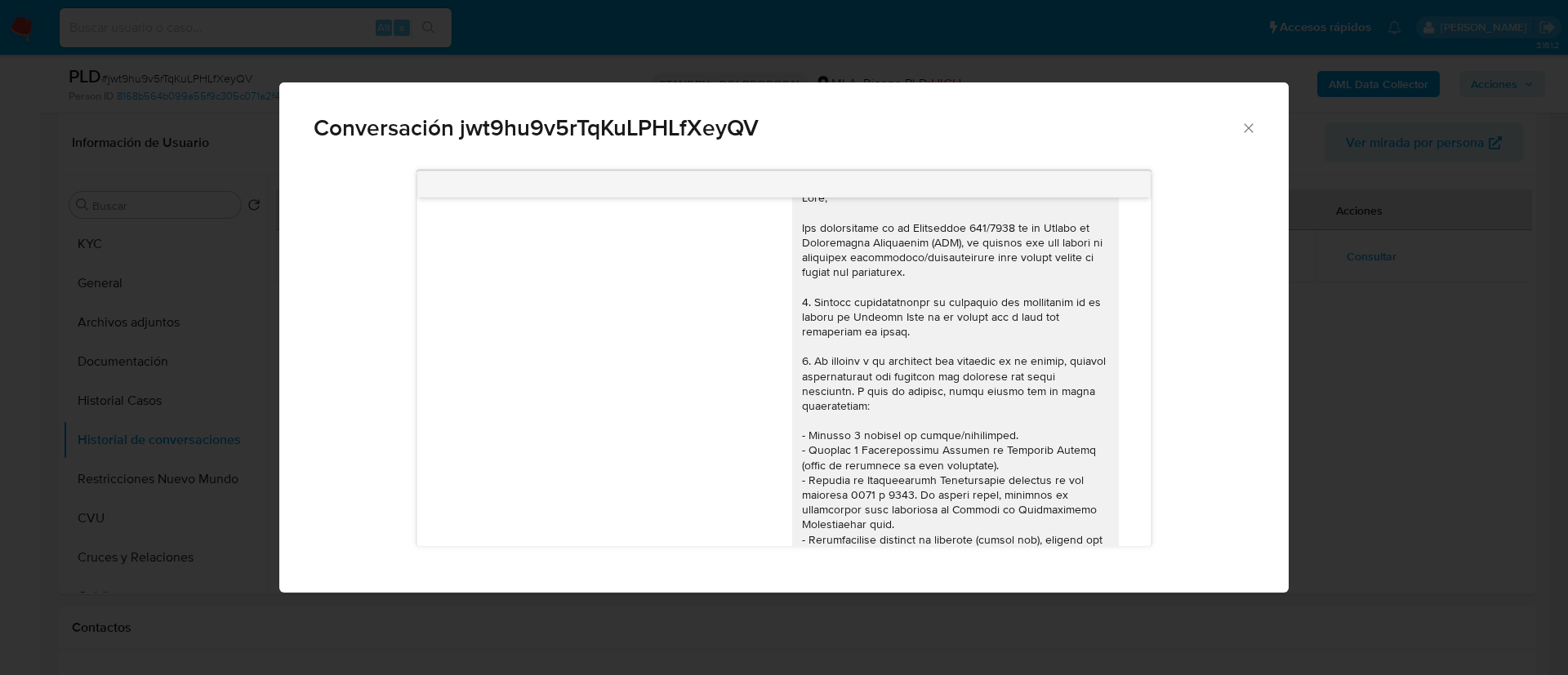
click at [1369, 367] on div "Conversación jwt9hu9v5rTqKuLPHLfXeyQV 17/09/2025 14:35:41 PDF PDF MP2.pdf PDF P…" at bounding box center [784, 337] width 1568 height 675
